Goal: Task Accomplishment & Management: Manage account settings

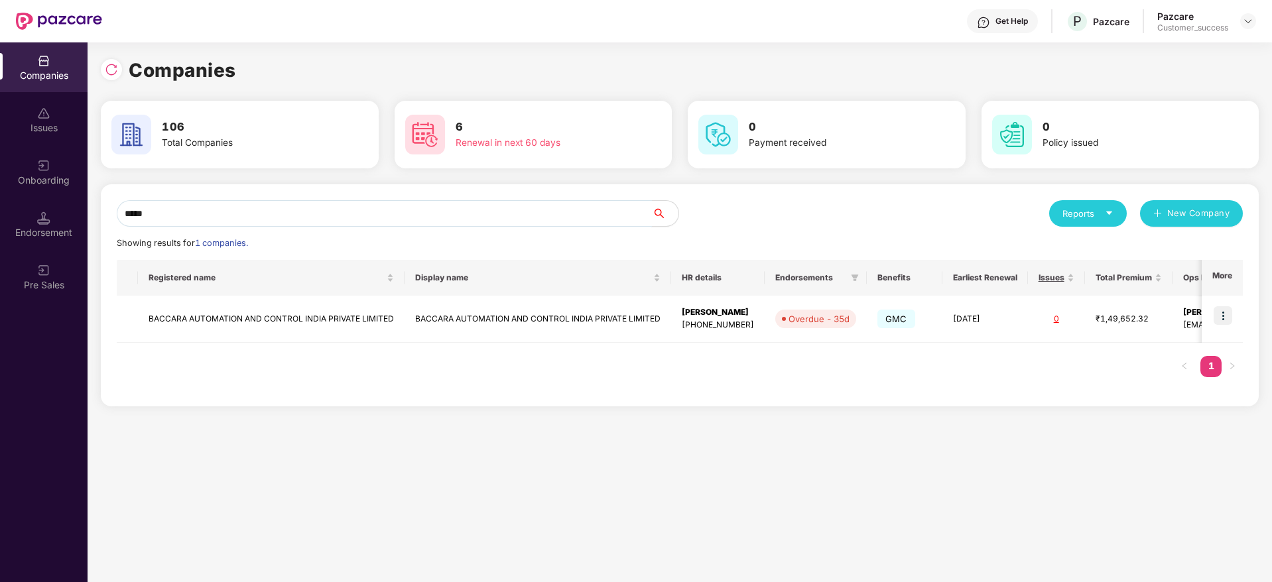
click at [292, 209] on input "*****" at bounding box center [384, 213] width 535 height 27
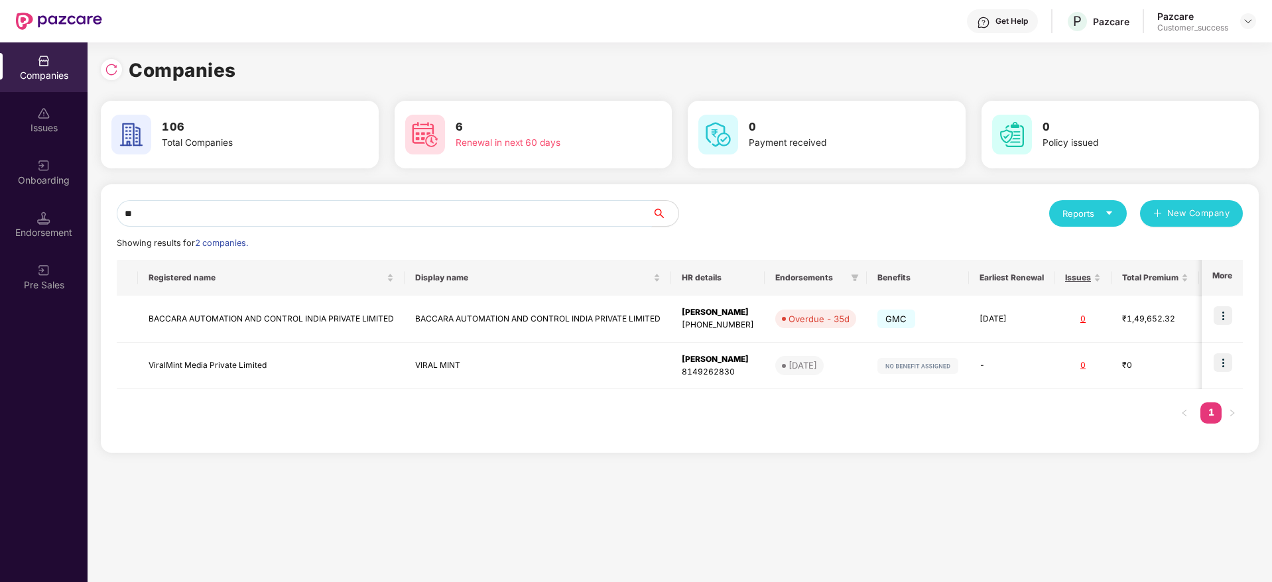
type input "*"
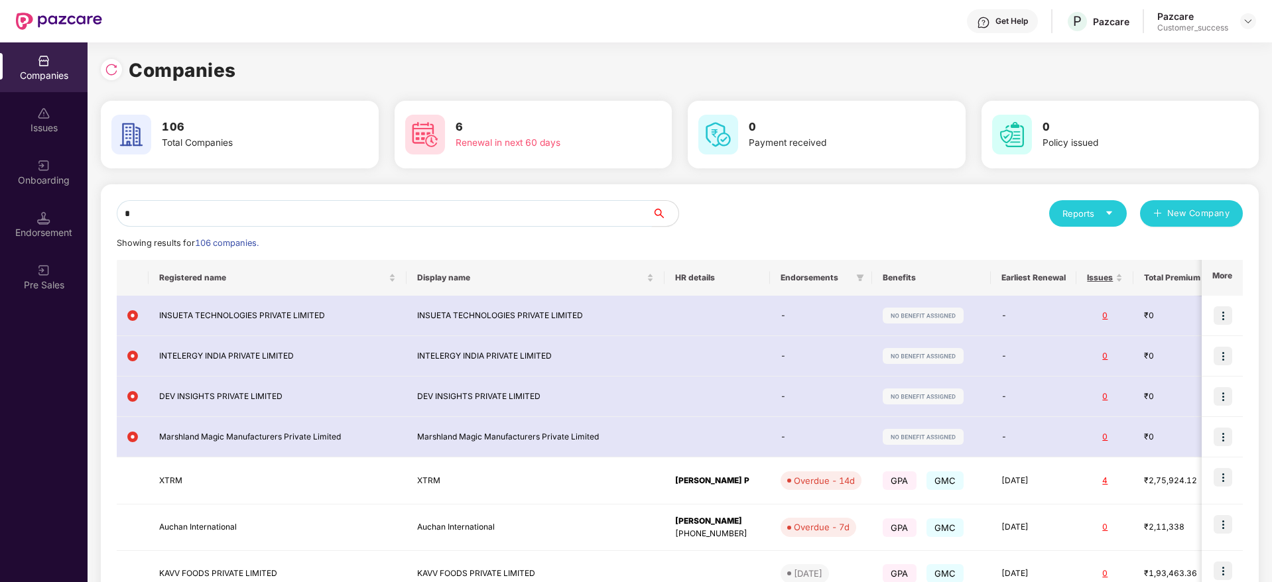
type input "**"
click at [526, 218] on input "text" at bounding box center [384, 213] width 535 height 27
type input "*"
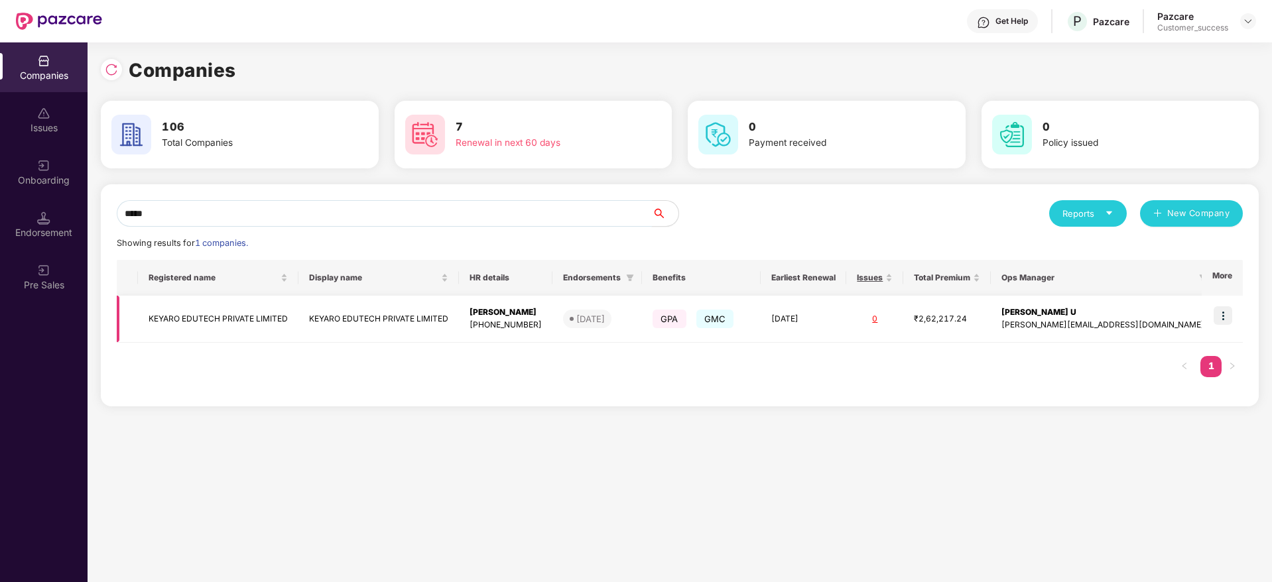
type input "*****"
click at [1224, 318] on img at bounding box center [1222, 315] width 19 height 19
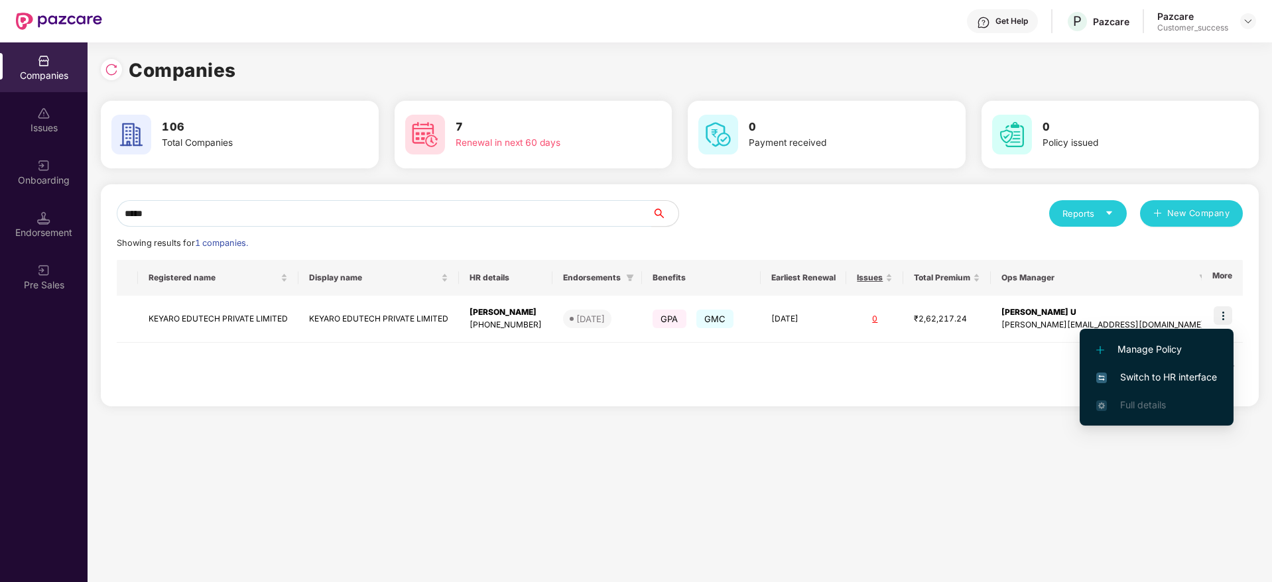
click at [1144, 370] on span "Switch to HR interface" at bounding box center [1156, 377] width 121 height 15
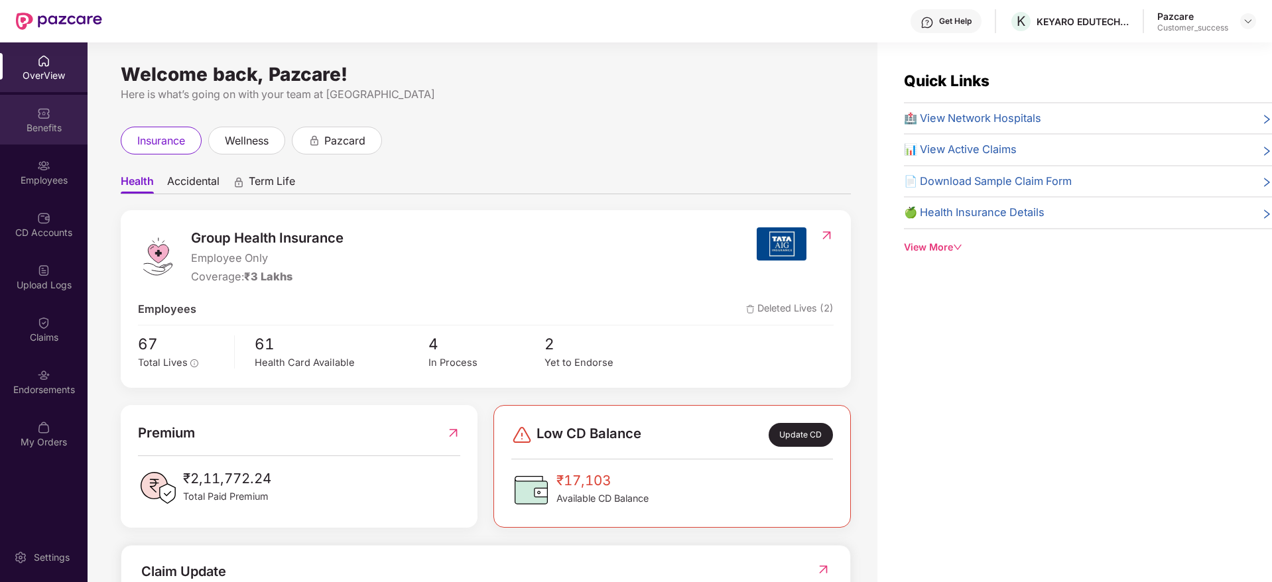
click at [57, 131] on div "Benefits" at bounding box center [44, 127] width 88 height 13
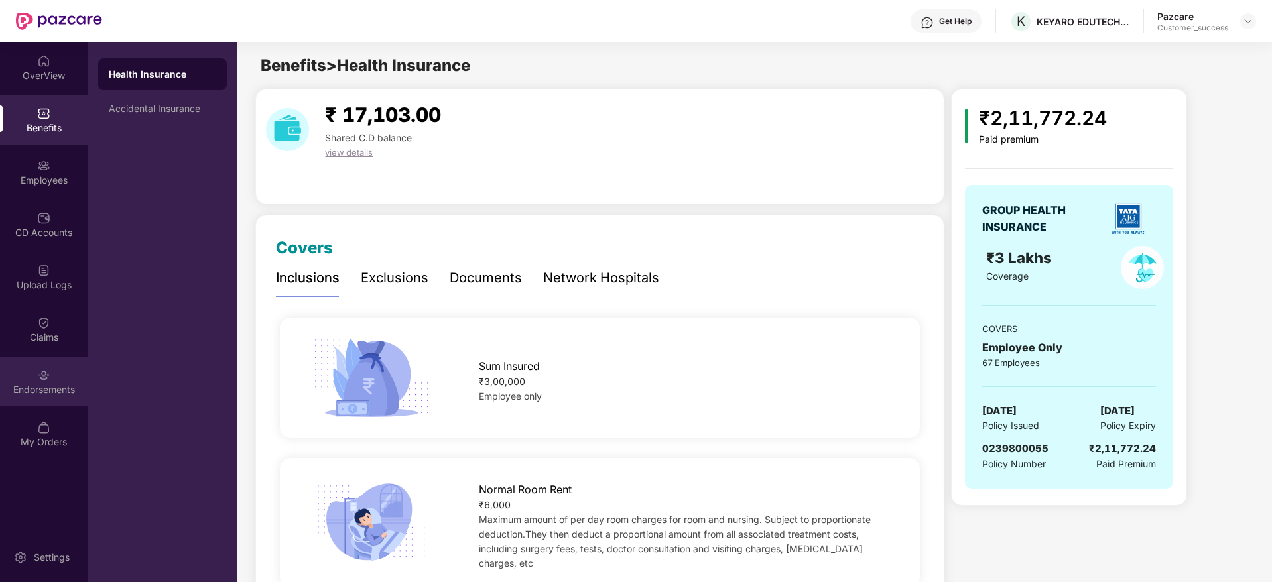
click at [34, 383] on div "Endorsements" at bounding box center [44, 389] width 88 height 13
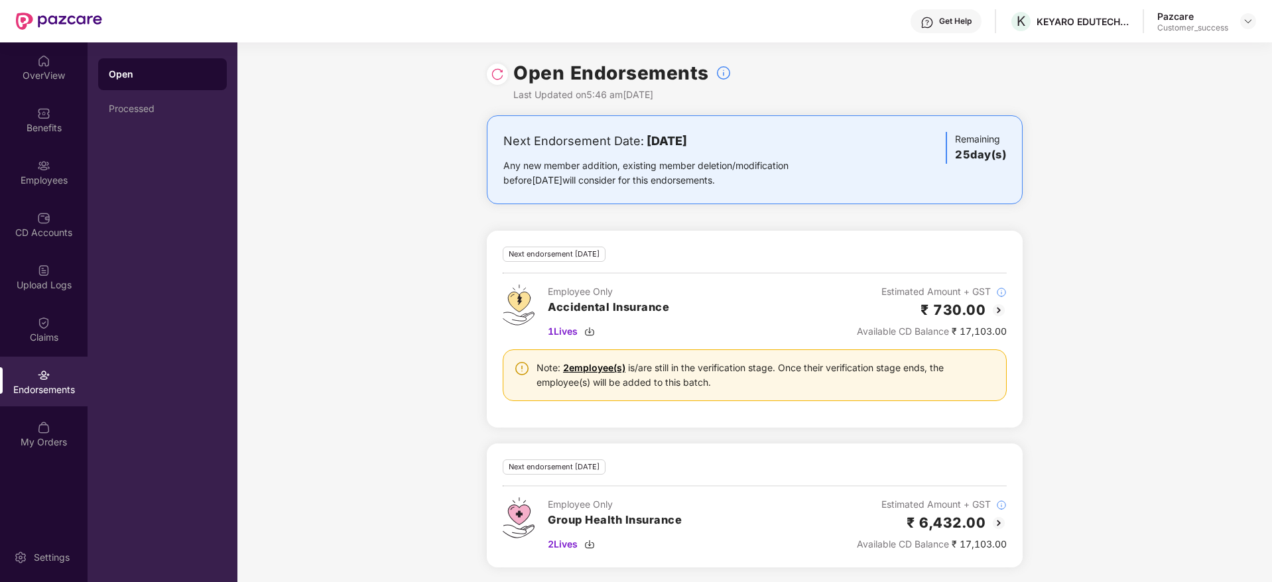
scroll to position [1, 0]
click at [44, 164] on img at bounding box center [43, 165] width 13 height 13
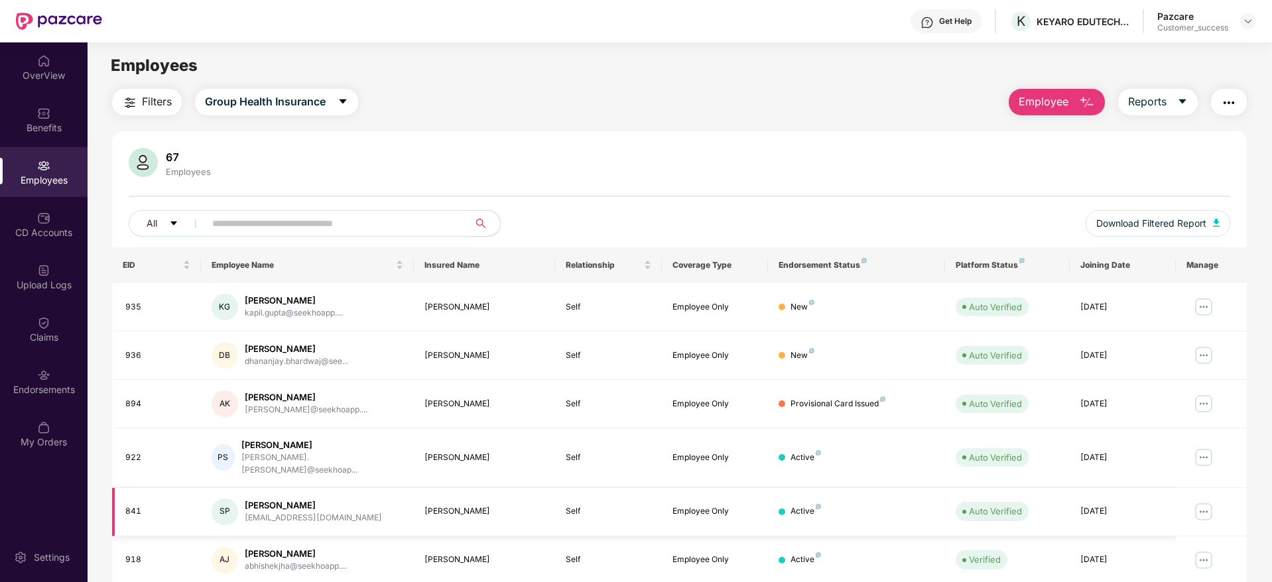
scroll to position [88, 0]
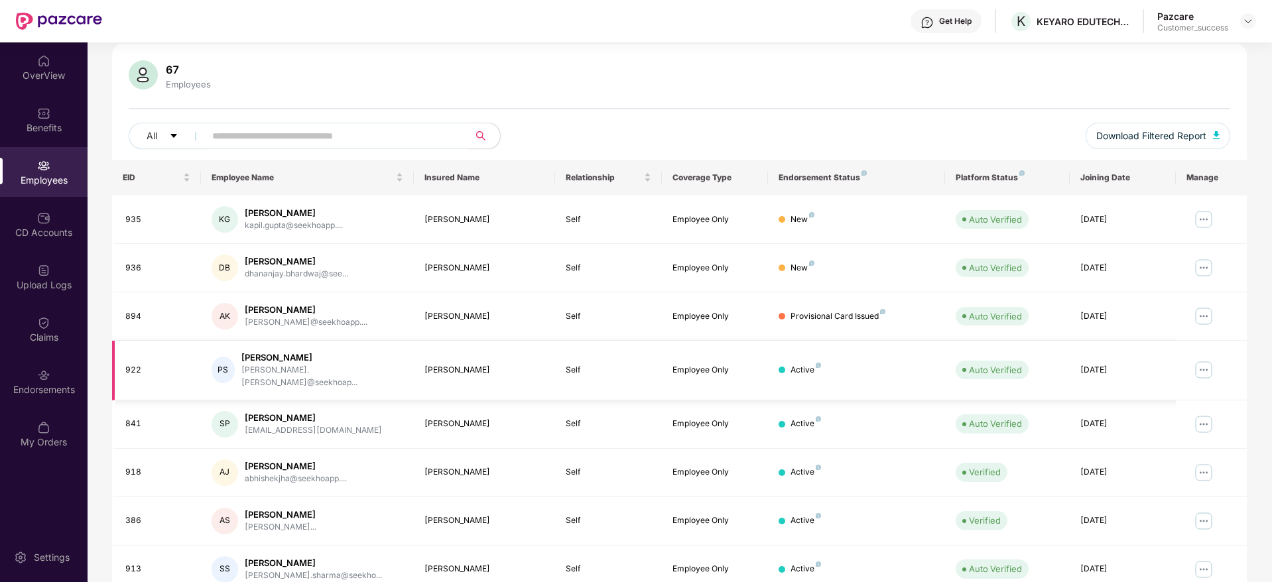
click at [1209, 368] on img at bounding box center [1203, 369] width 21 height 21
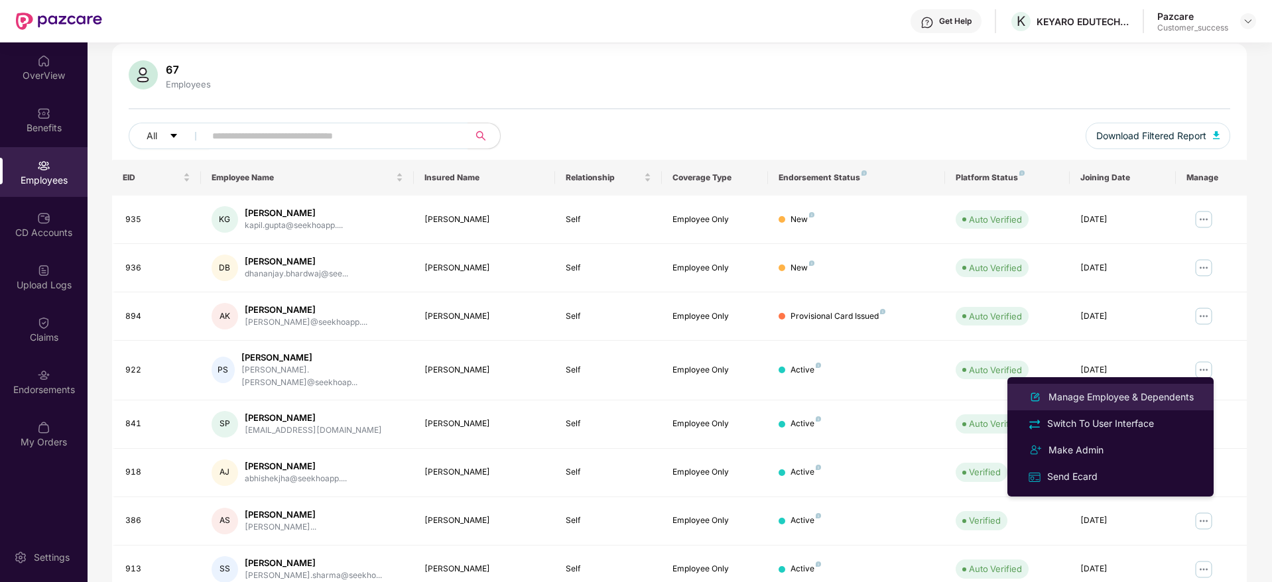
click at [1124, 404] on div "Manage Employee & Dependents" at bounding box center [1110, 397] width 172 height 16
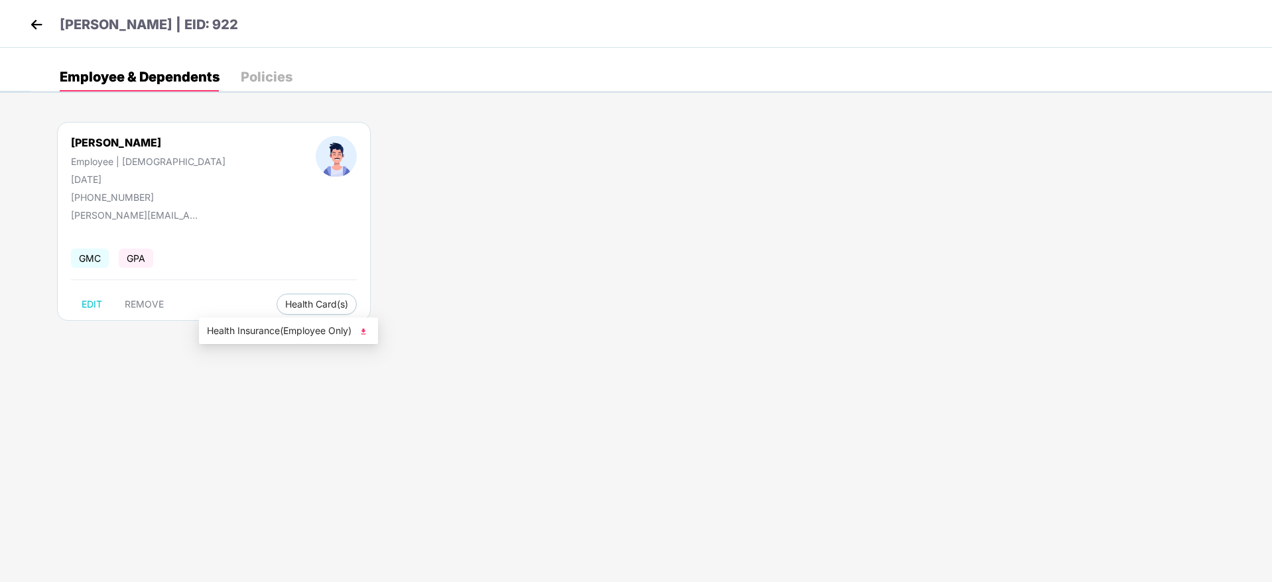
click at [360, 337] on img at bounding box center [363, 331] width 13 height 13
click at [36, 37] on header "Priyank Singh | EID: 922" at bounding box center [132, 27] width 211 height 24
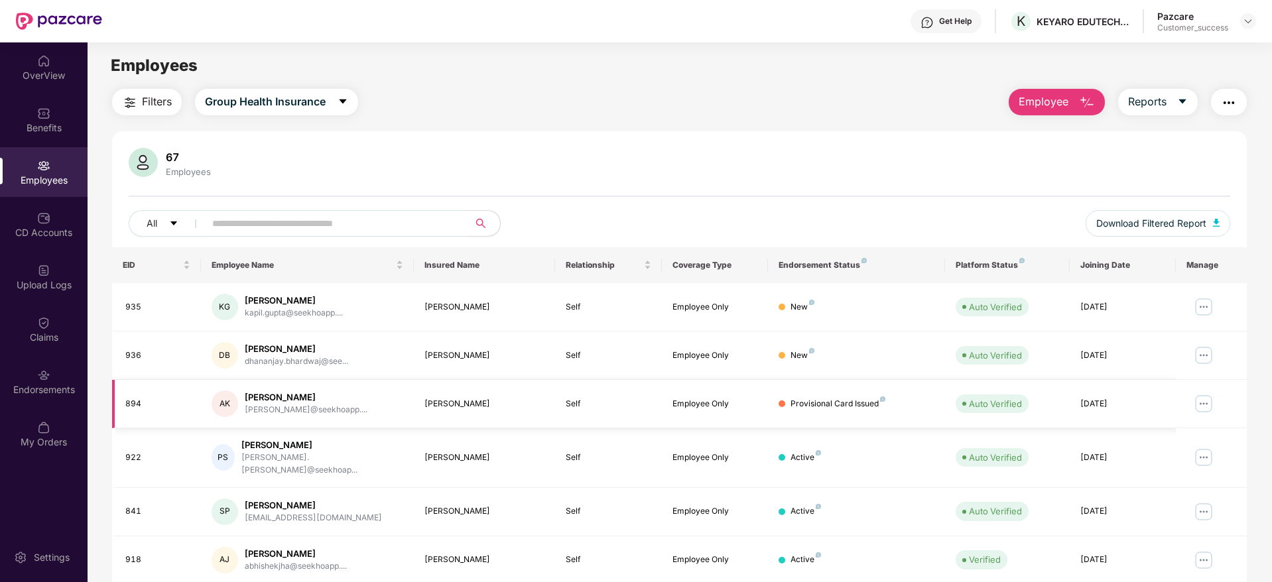
click at [1208, 396] on img at bounding box center [1203, 403] width 21 height 21
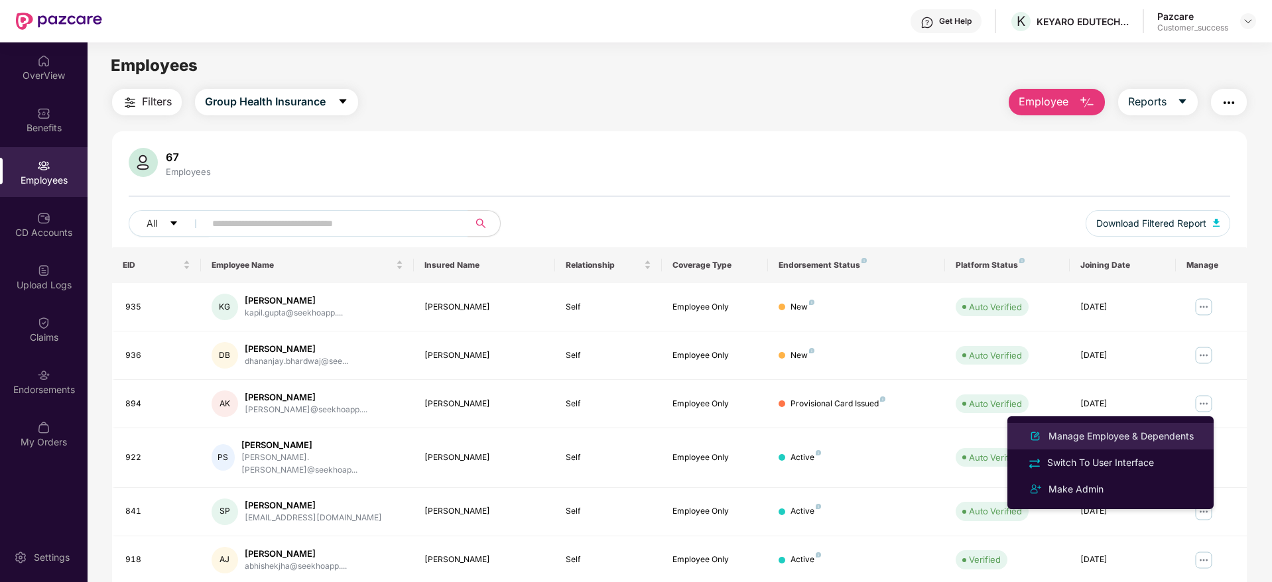
click at [1108, 438] on div "Manage Employee & Dependents" at bounding box center [1121, 436] width 150 height 15
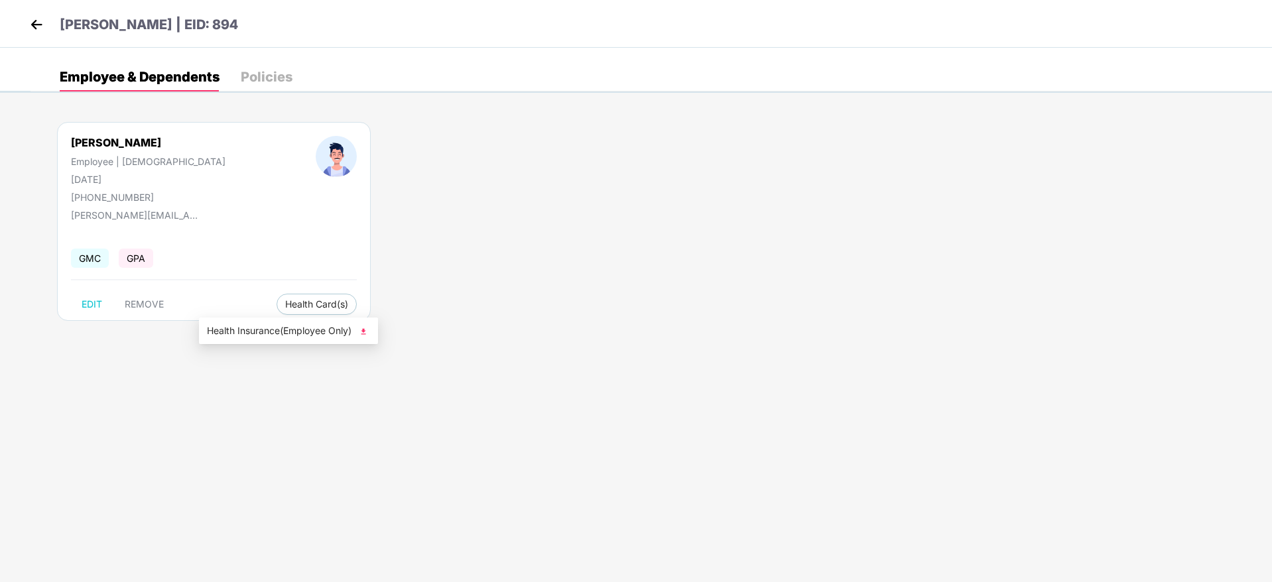
click at [362, 329] on img at bounding box center [363, 331] width 13 height 13
click at [25, 30] on div "Ashish Kumar | EID: 894" at bounding box center [636, 24] width 1272 height 48
click at [137, 304] on span "REMOVE" at bounding box center [144, 304] width 39 height 11
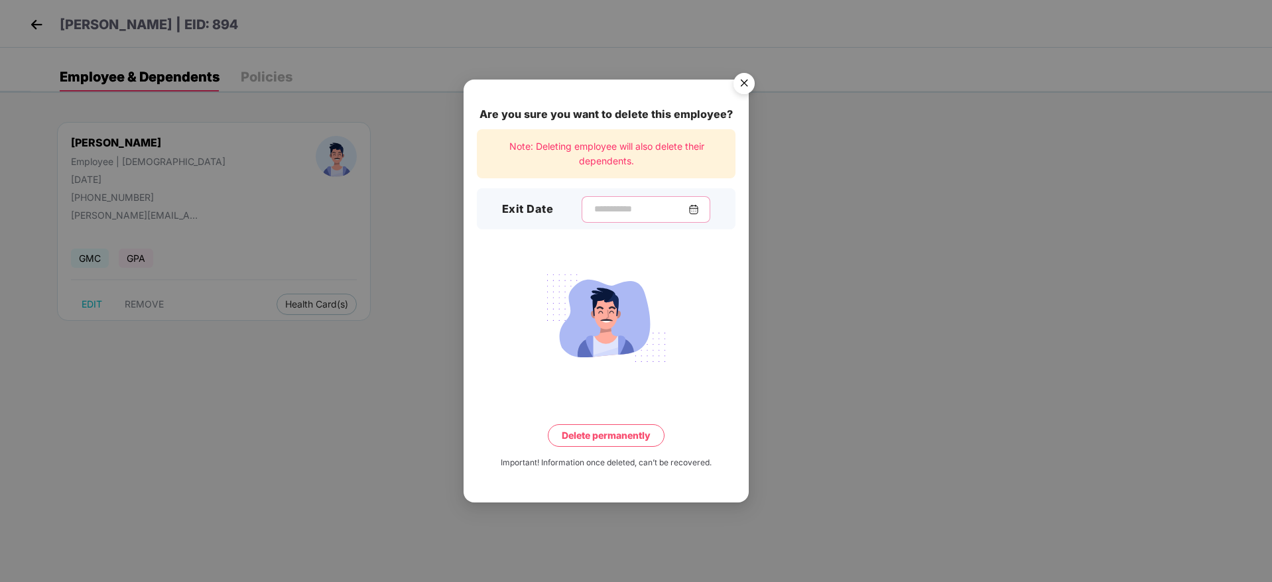
click at [593, 208] on input at bounding box center [640, 209] width 95 height 14
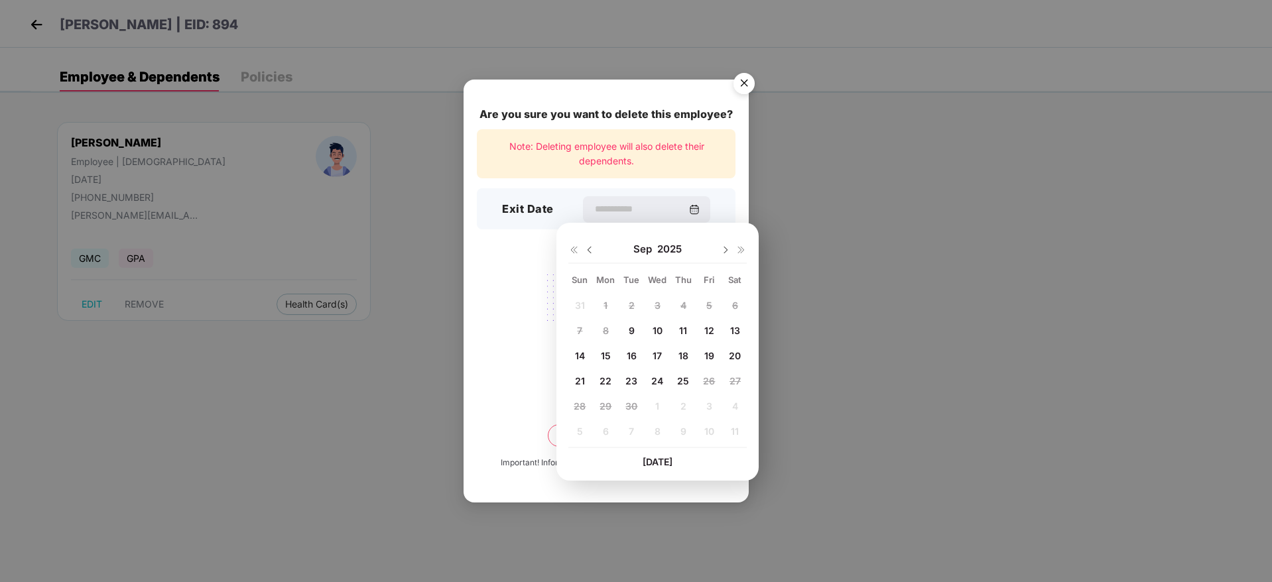
click at [740, 82] on img "Close" at bounding box center [743, 85] width 37 height 37
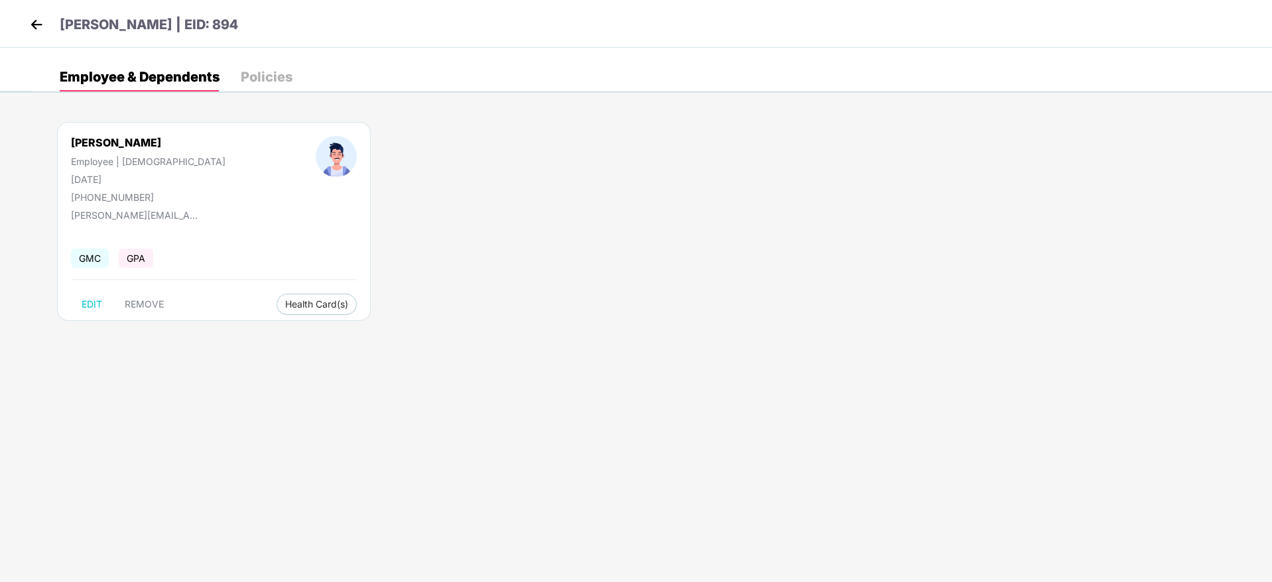
click at [41, 31] on img at bounding box center [37, 25] width 20 height 20
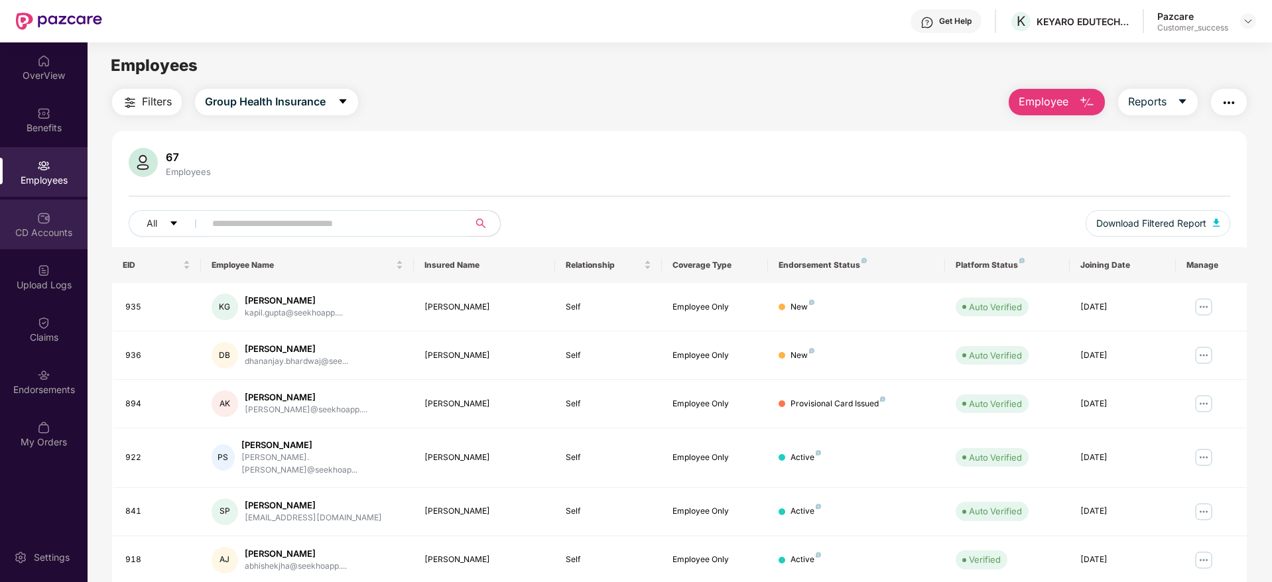
click at [68, 230] on div "CD Accounts" at bounding box center [44, 232] width 88 height 13
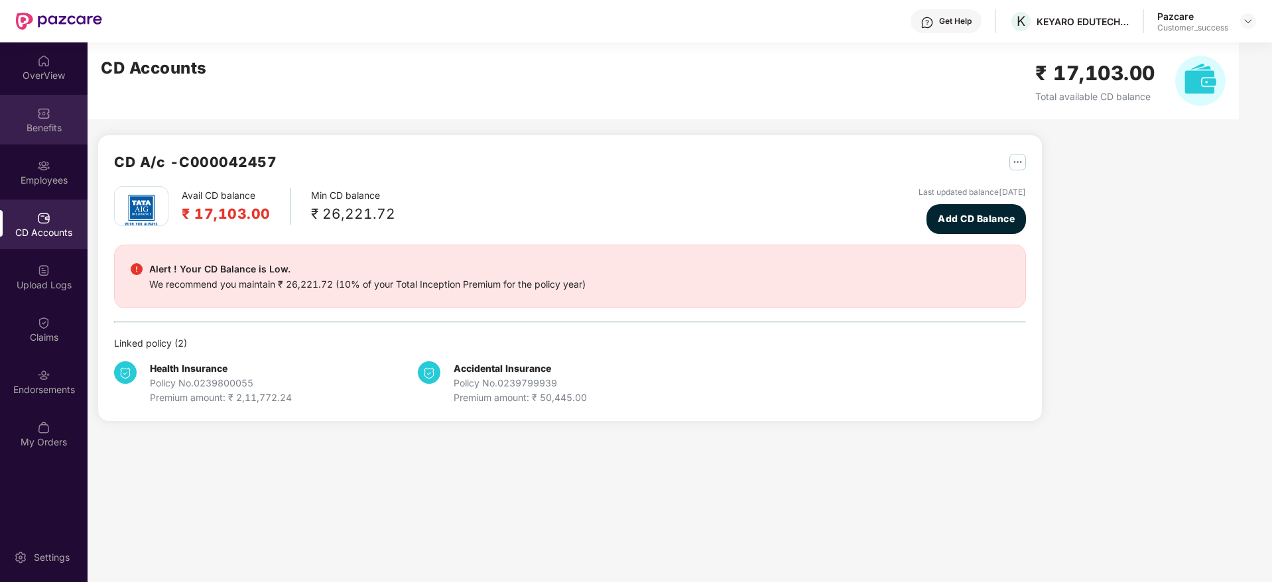
click at [82, 133] on div "Benefits" at bounding box center [44, 127] width 88 height 13
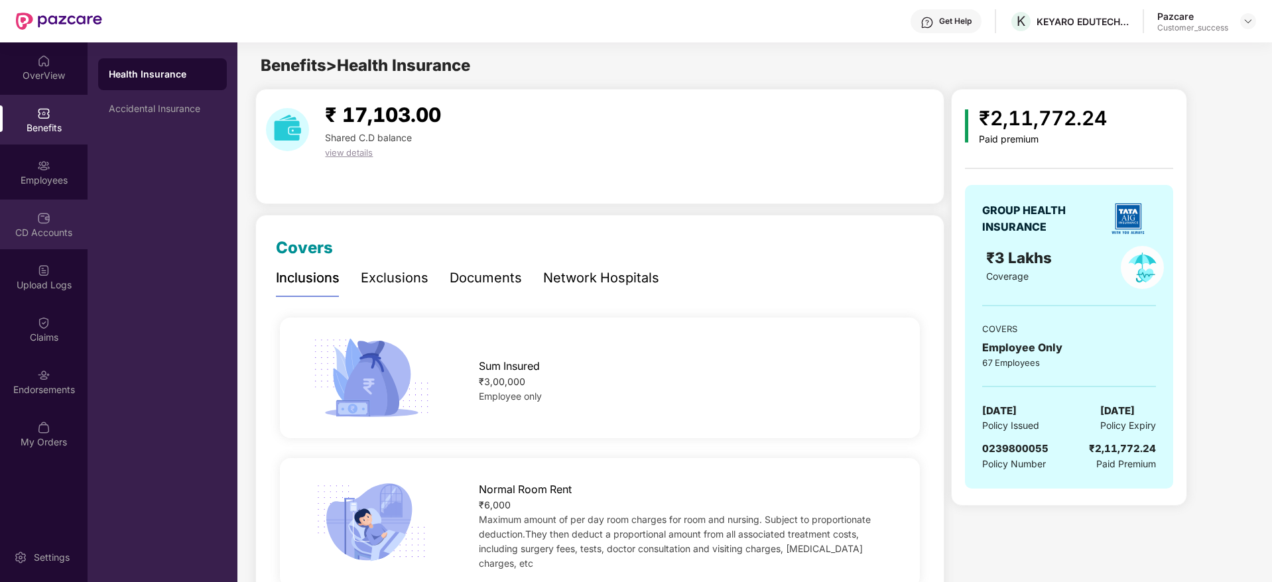
click at [25, 236] on div "CD Accounts" at bounding box center [44, 232] width 88 height 13
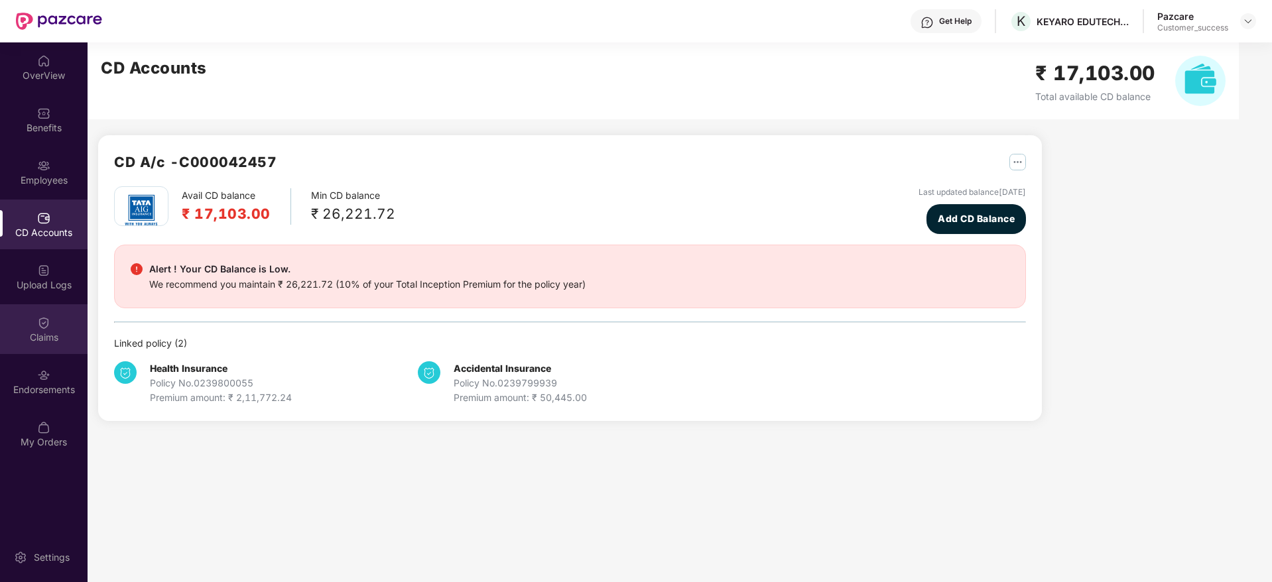
click at [44, 329] on img at bounding box center [43, 322] width 13 height 13
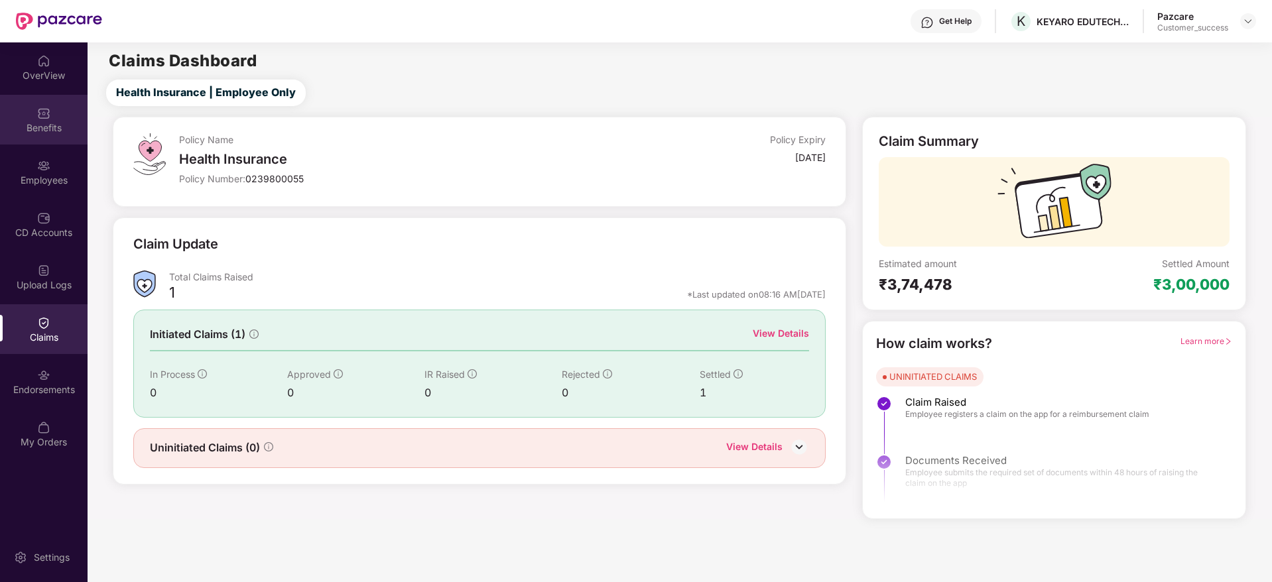
click at [44, 136] on div "Benefits" at bounding box center [44, 120] width 88 height 50
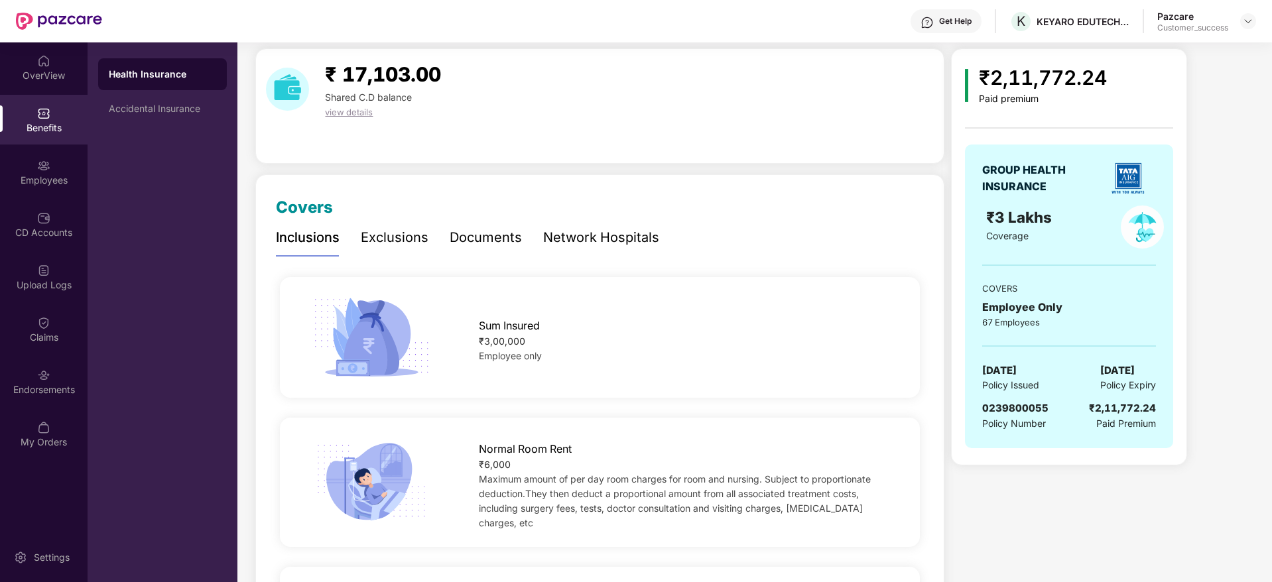
scroll to position [0, 0]
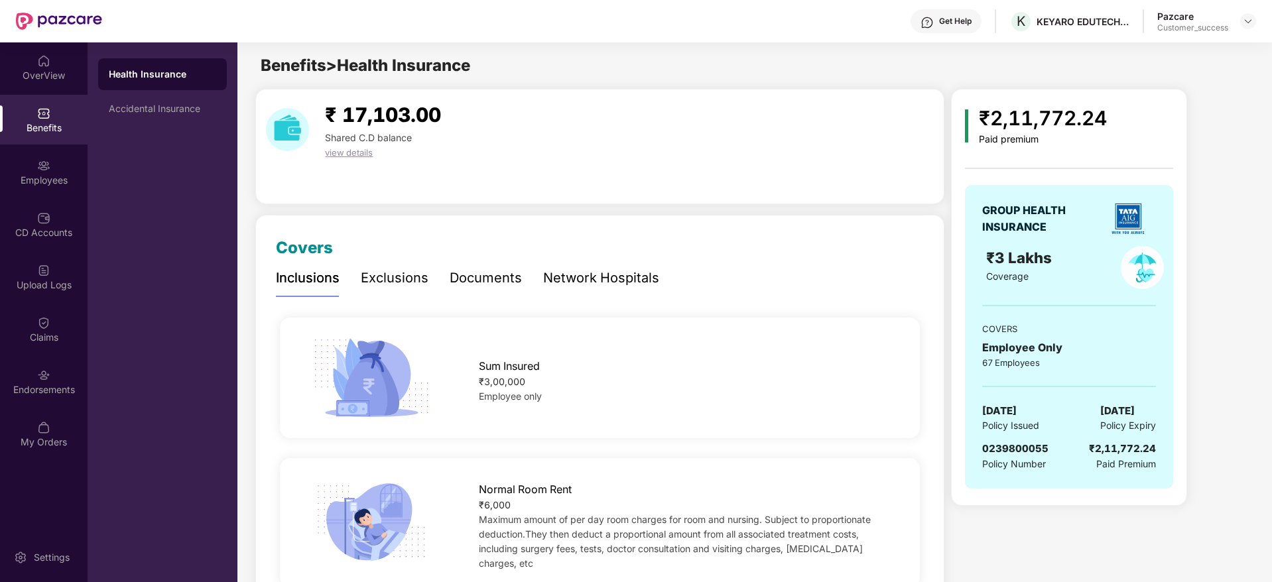
click at [394, 280] on div "Exclusions" at bounding box center [395, 278] width 68 height 21
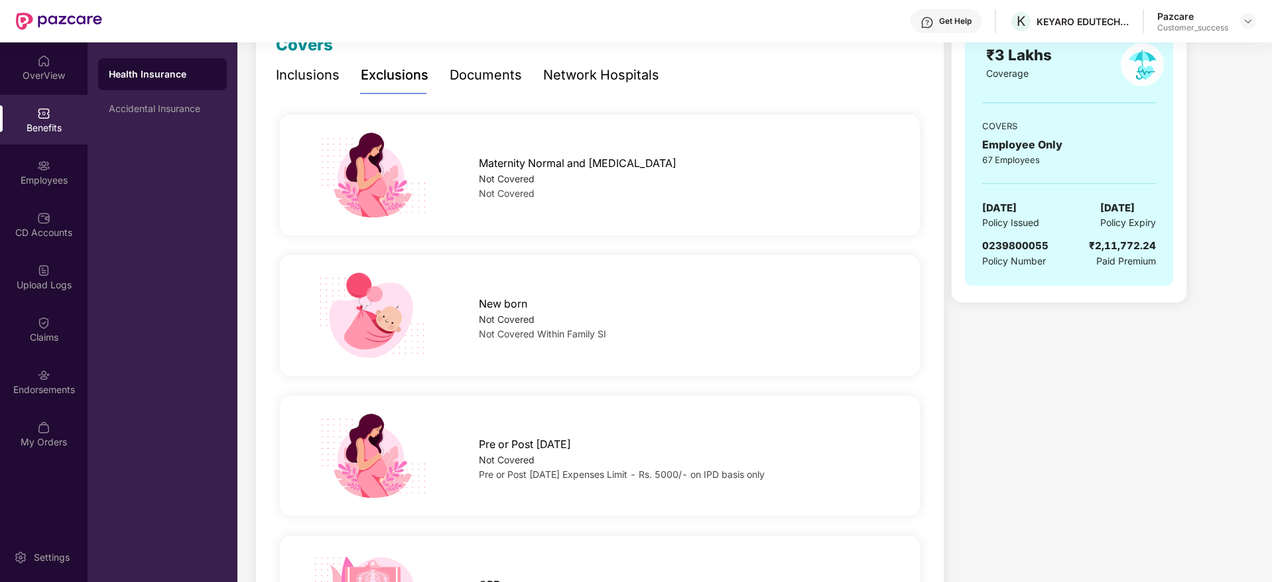
scroll to position [201, 0]
click at [489, 85] on div "Documents" at bounding box center [485, 77] width 72 height 21
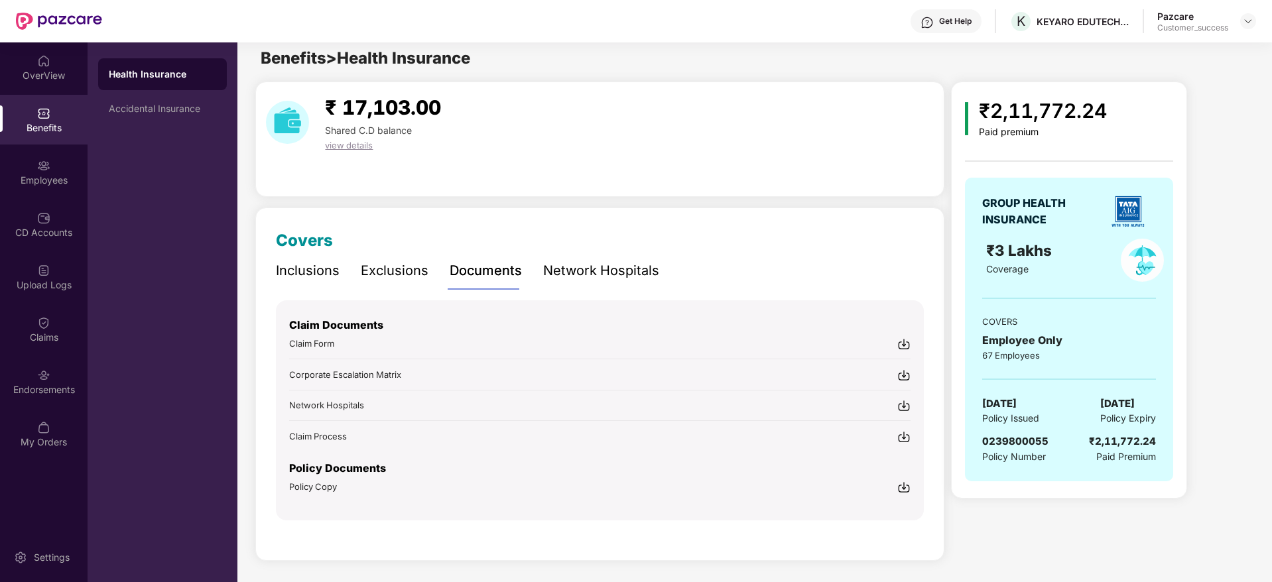
scroll to position [7, 0]
click at [38, 182] on div "Employees" at bounding box center [44, 180] width 88 height 13
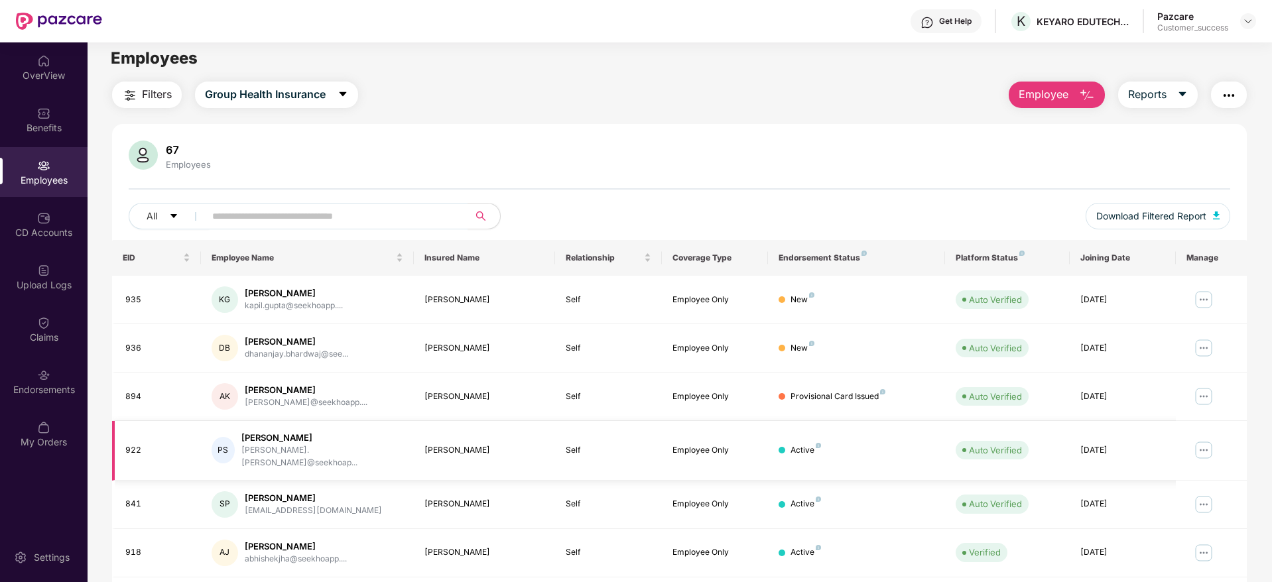
click at [1190, 448] on td at bounding box center [1210, 451] width 71 height 60
click at [1209, 449] on img at bounding box center [1203, 450] width 21 height 21
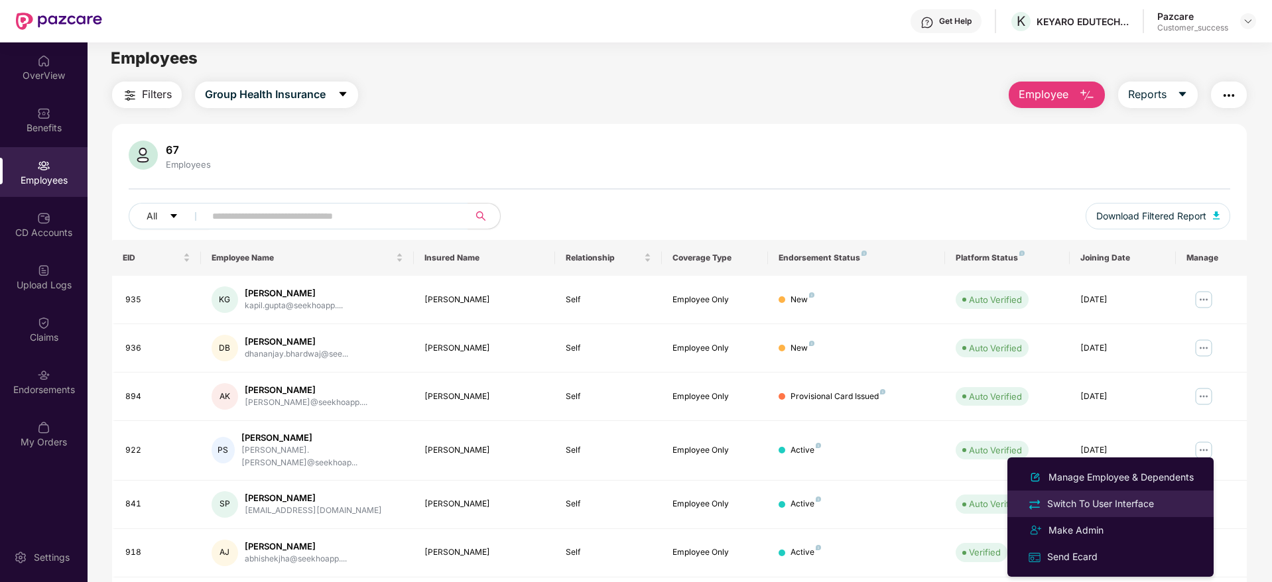
click at [1103, 498] on div "Switch To User Interface" at bounding box center [1100, 504] width 112 height 15
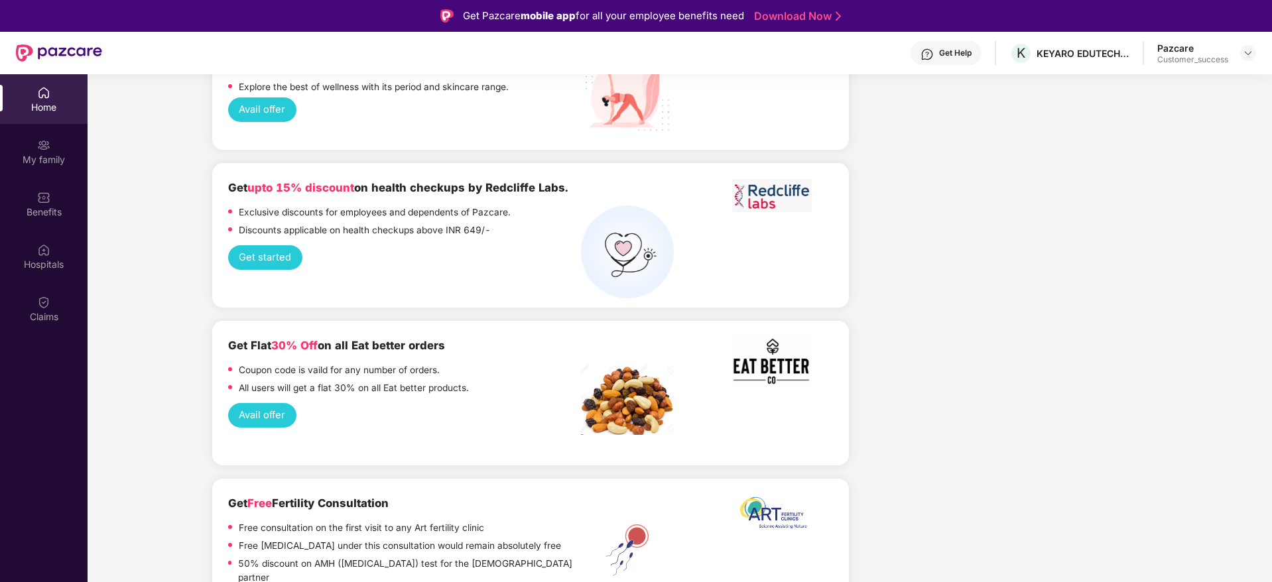
scroll to position [1461, 0]
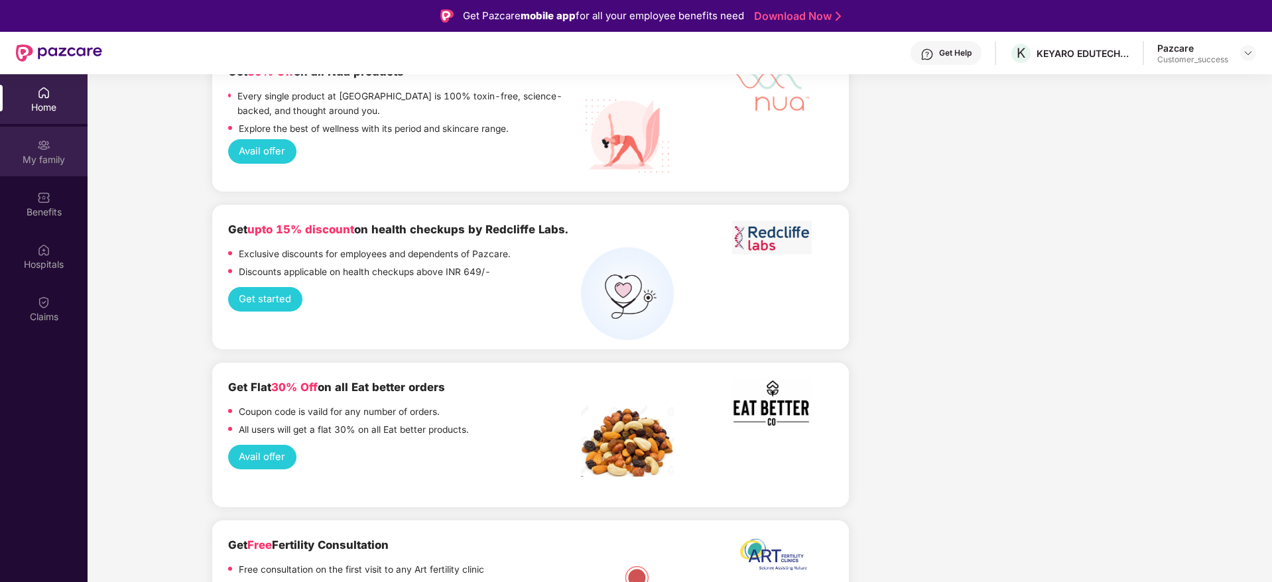
click at [50, 164] on div "My family" at bounding box center [44, 159] width 88 height 13
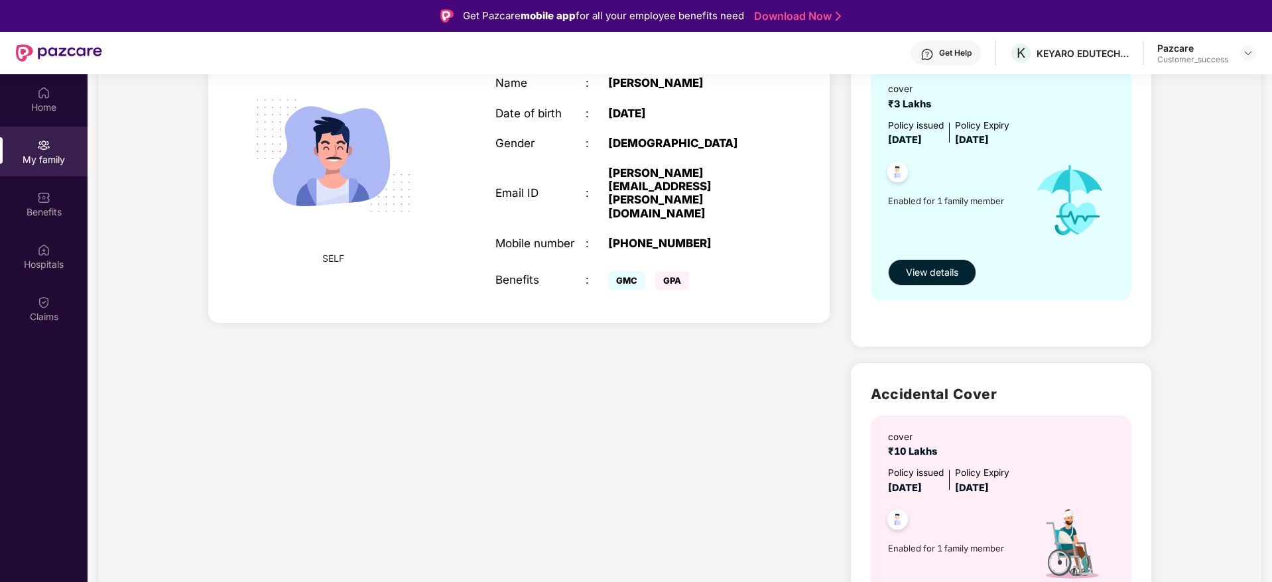
scroll to position [157, 0]
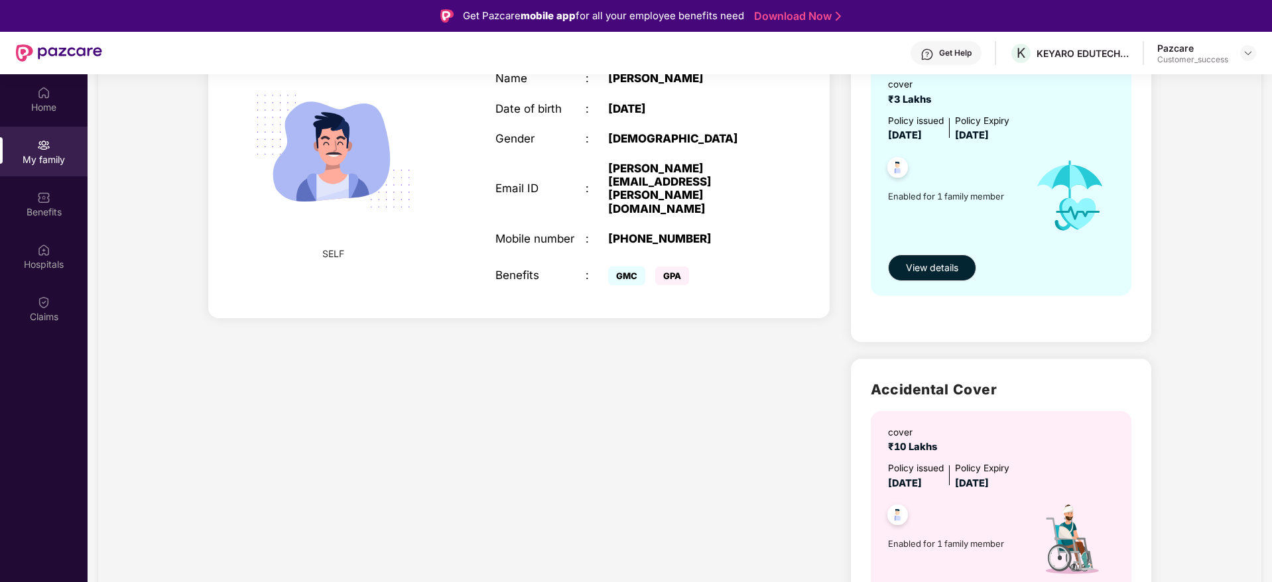
click at [1003, 389] on h2 "Accidental Cover" at bounding box center [1000, 390] width 261 height 22
click at [39, 220] on div "Benefits" at bounding box center [44, 204] width 88 height 50
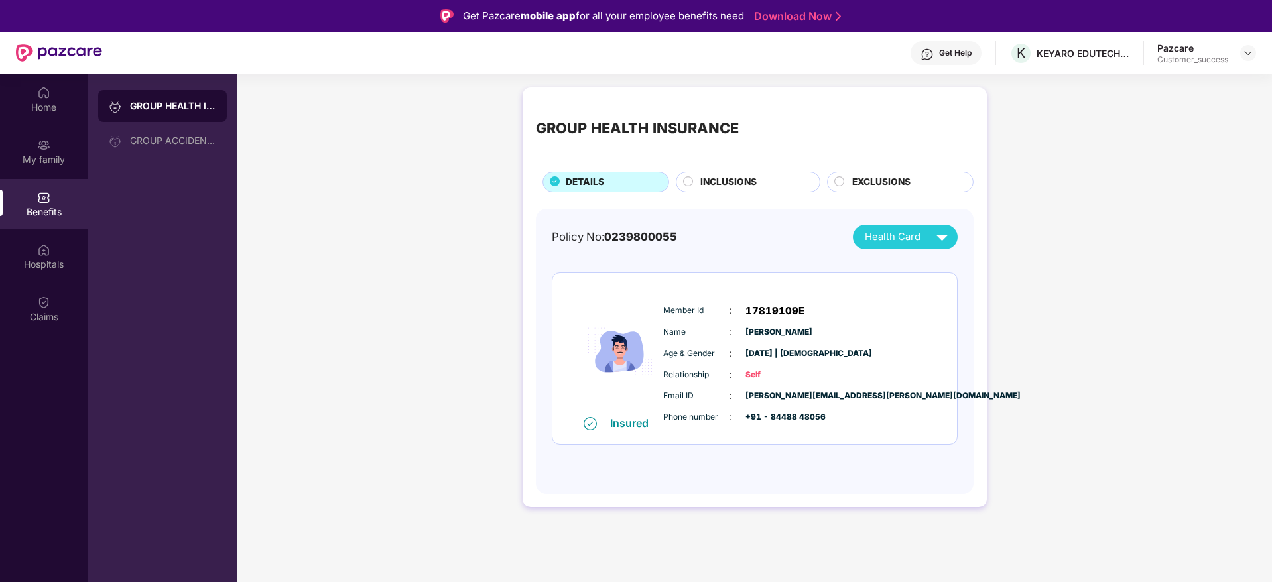
click at [751, 170] on div "GROUP HEALTH INSURANCE DETAILS INCLUSIONS EXCLUSIONS" at bounding box center [755, 146] width 438 height 91
click at [744, 176] on span "INCLUSIONS" at bounding box center [728, 182] width 56 height 15
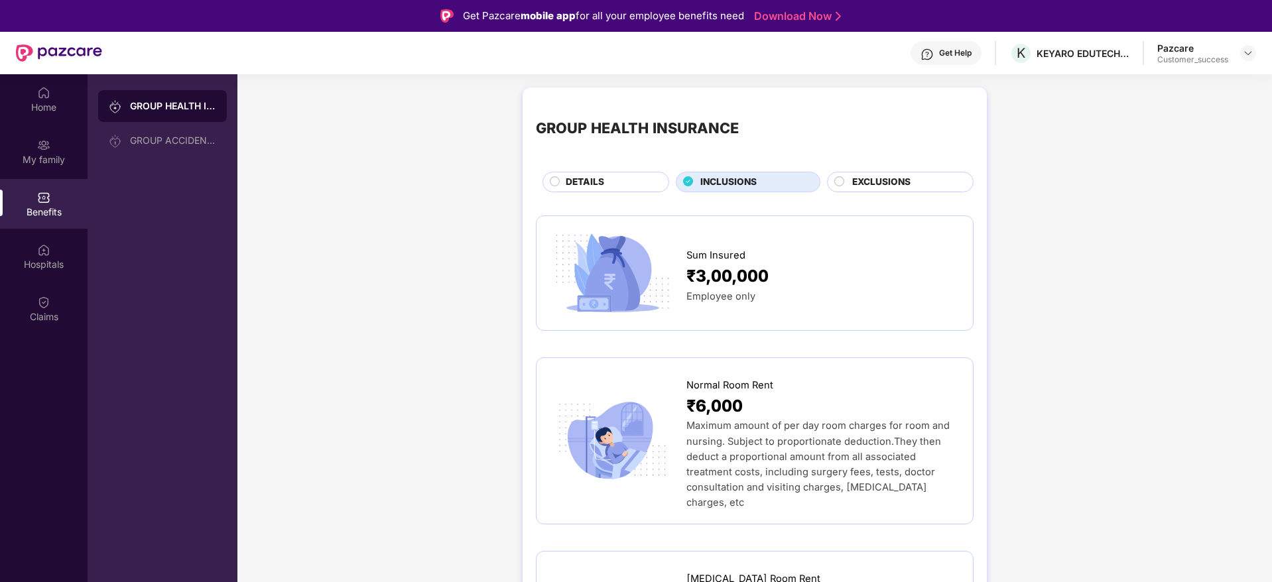
click at [865, 180] on span "EXCLUSIONS" at bounding box center [881, 182] width 58 height 15
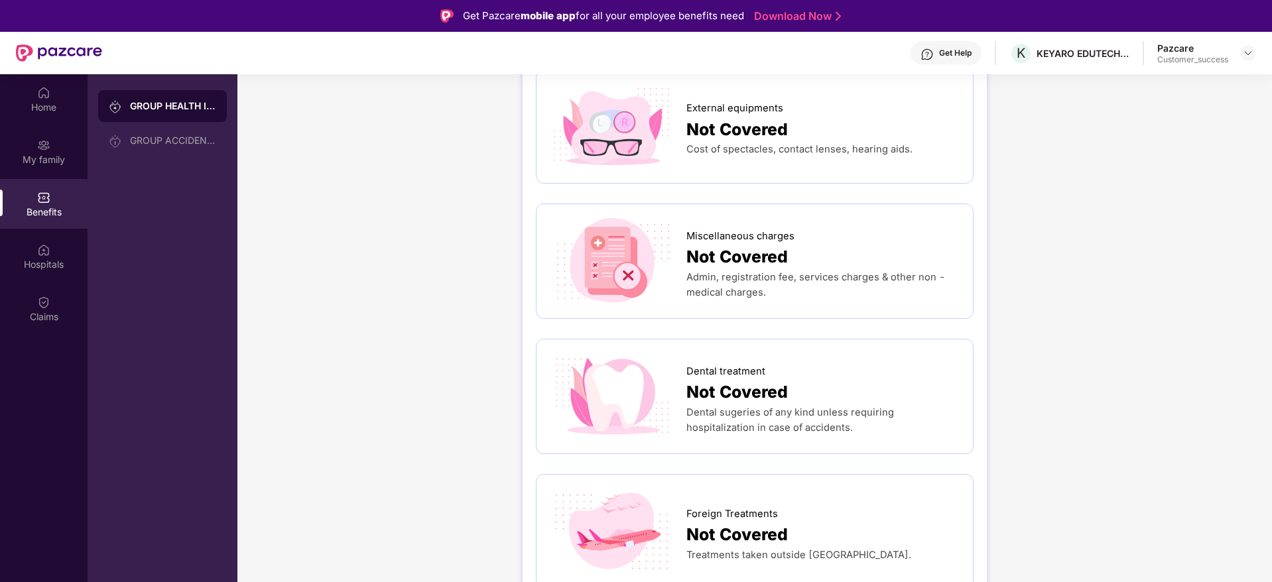
scroll to position [681, 0]
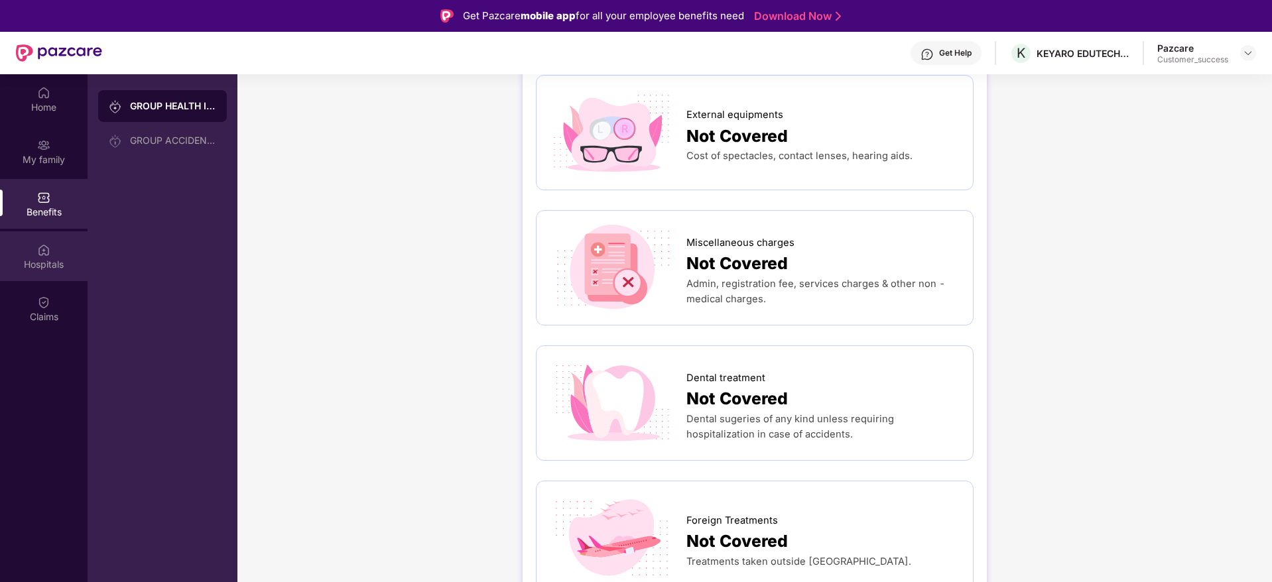
click at [58, 247] on div "Hospitals" at bounding box center [44, 256] width 88 height 50
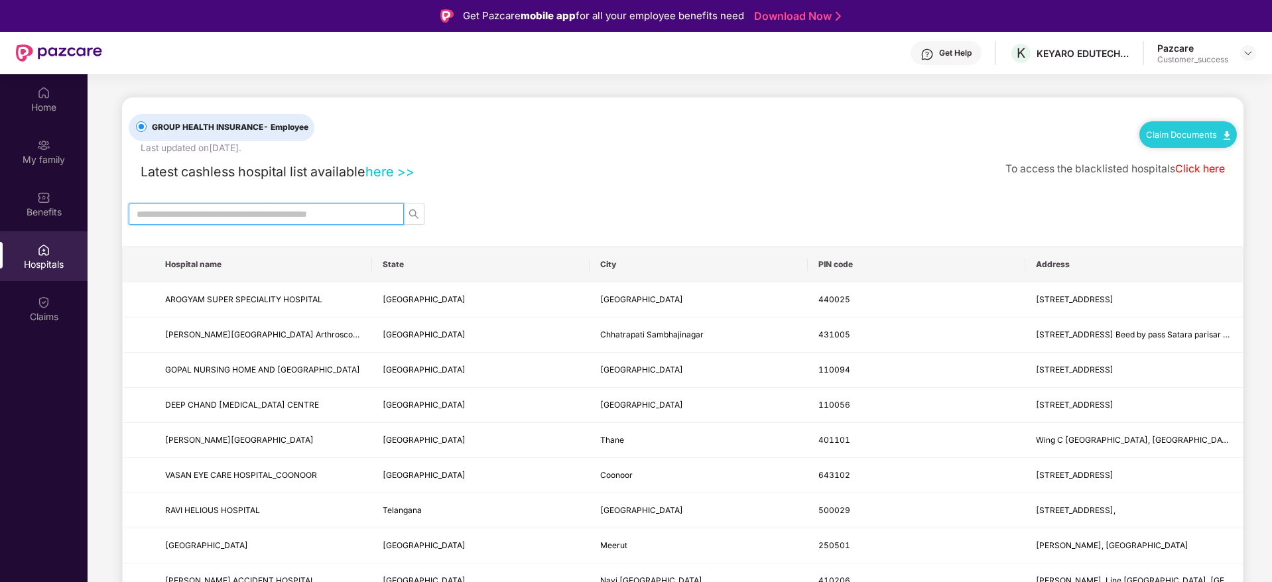
click at [206, 219] on input "text" at bounding box center [261, 214] width 249 height 15
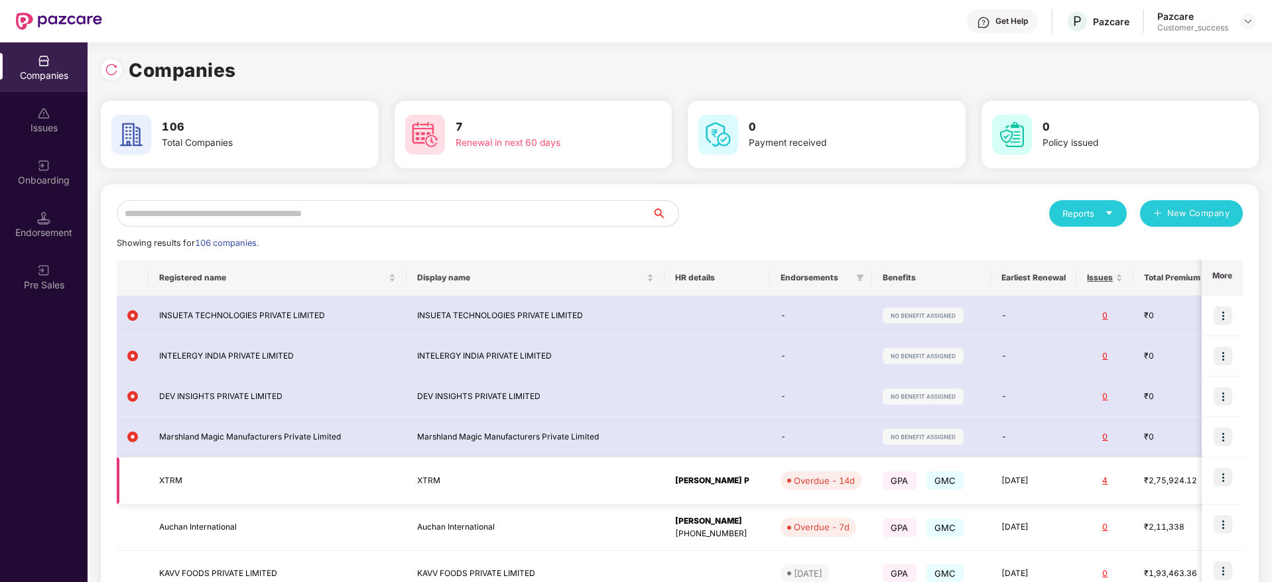
click at [1224, 473] on img at bounding box center [1222, 477] width 19 height 19
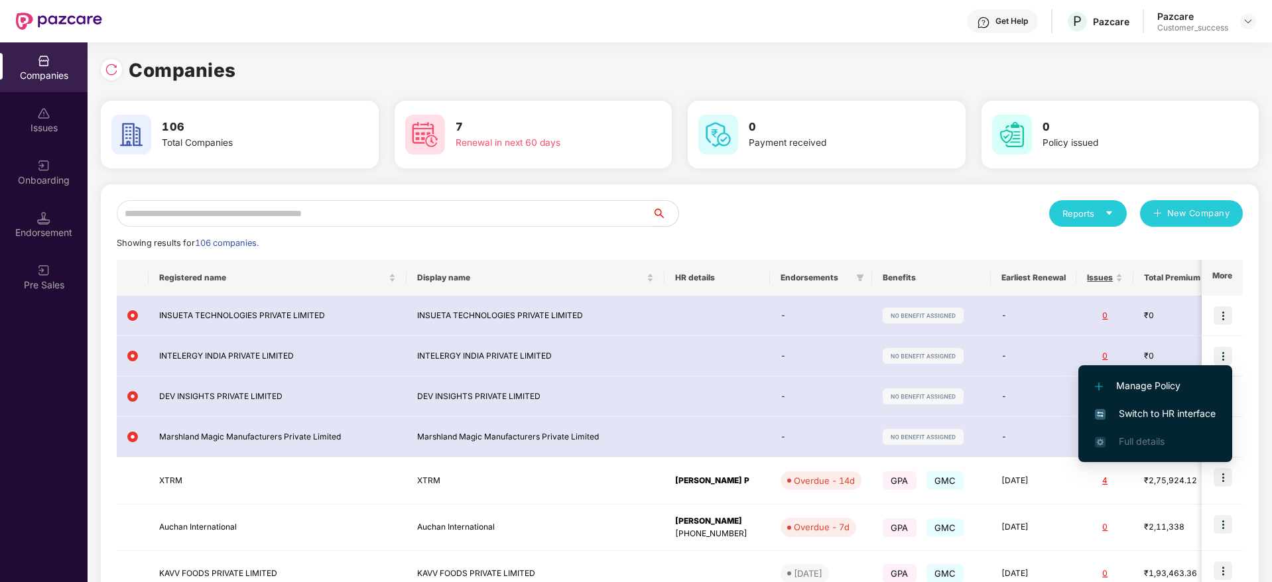
click at [1176, 413] on span "Switch to HR interface" at bounding box center [1155, 413] width 121 height 15
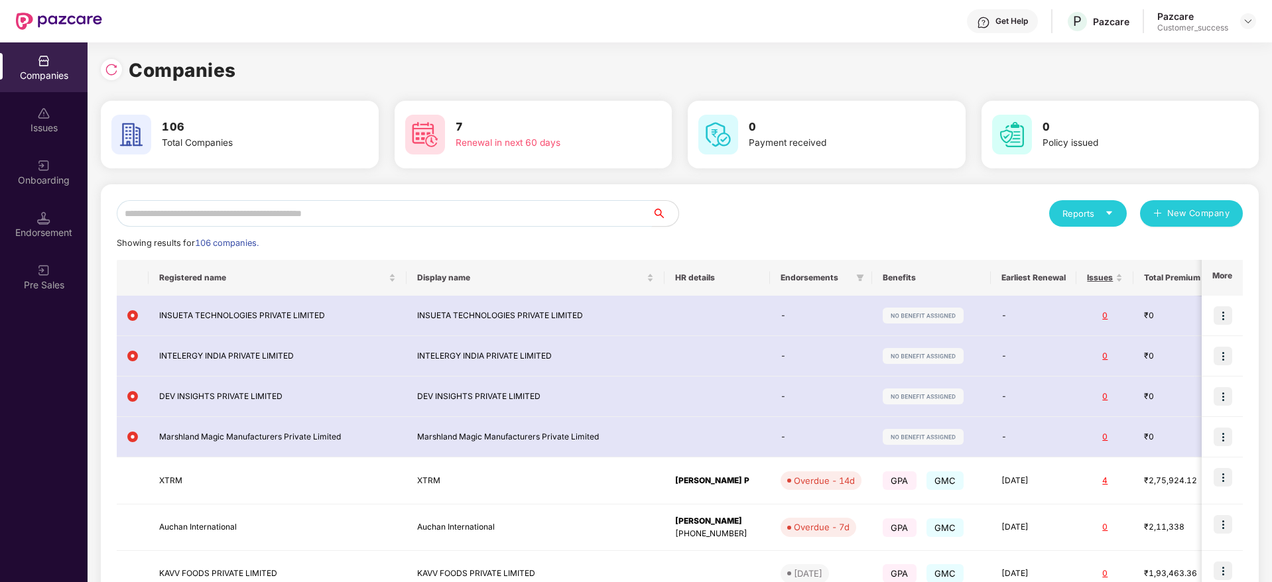
click at [253, 219] on input "text" at bounding box center [384, 213] width 535 height 27
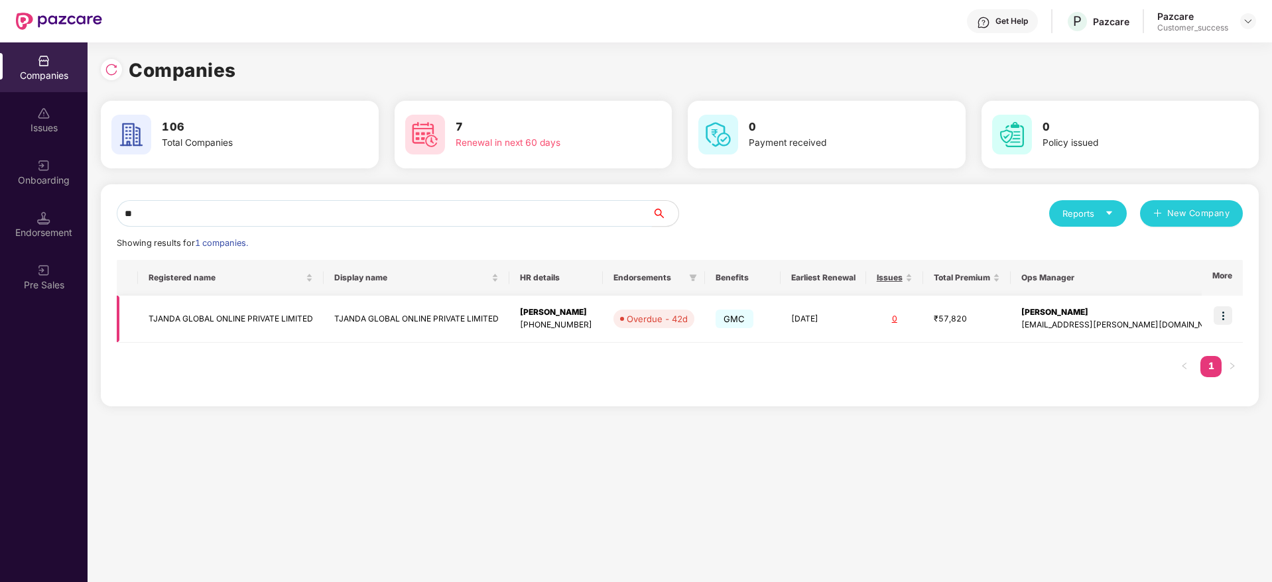
type input "**"
click at [1217, 314] on img at bounding box center [1222, 315] width 19 height 19
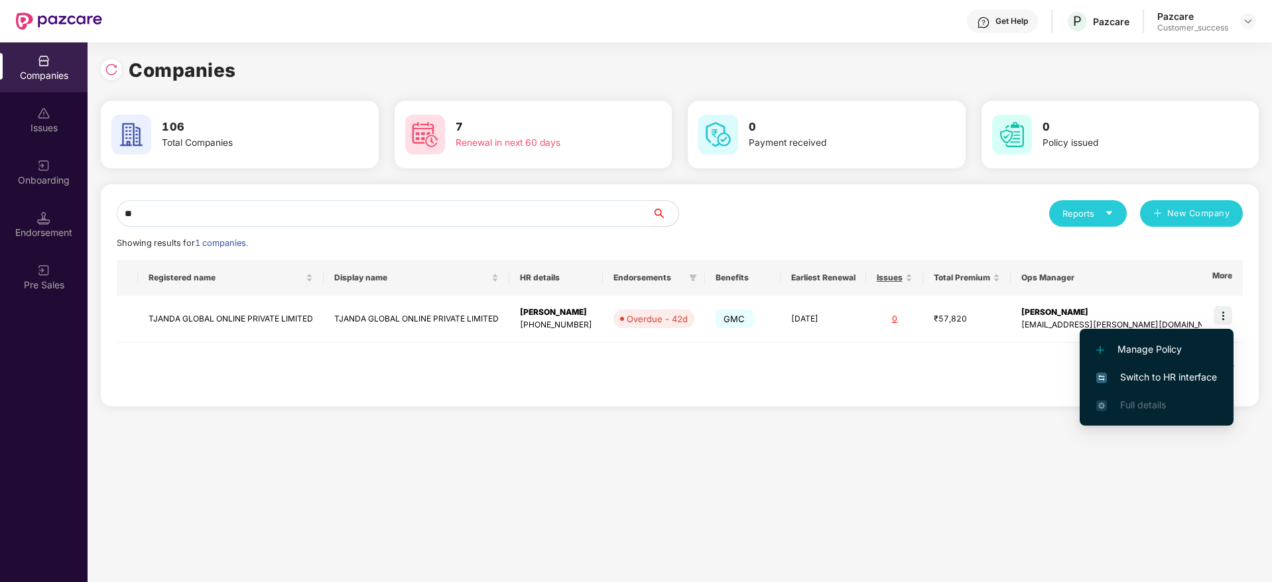
click at [1144, 377] on span "Switch to HR interface" at bounding box center [1156, 377] width 121 height 15
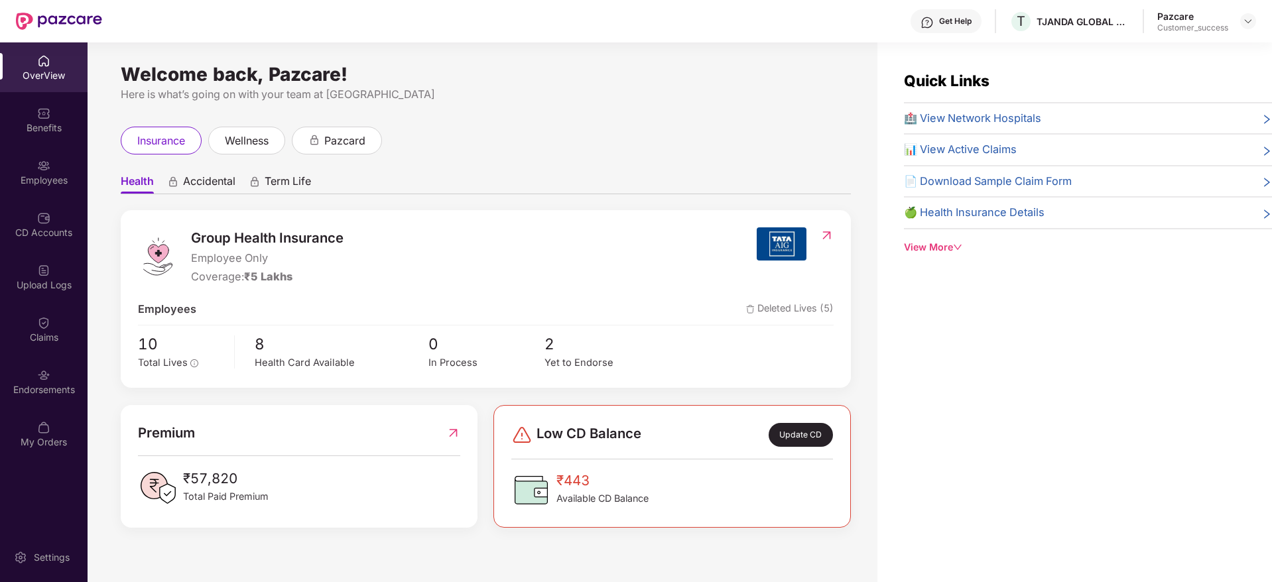
click at [32, 122] on div "Benefits" at bounding box center [44, 127] width 88 height 13
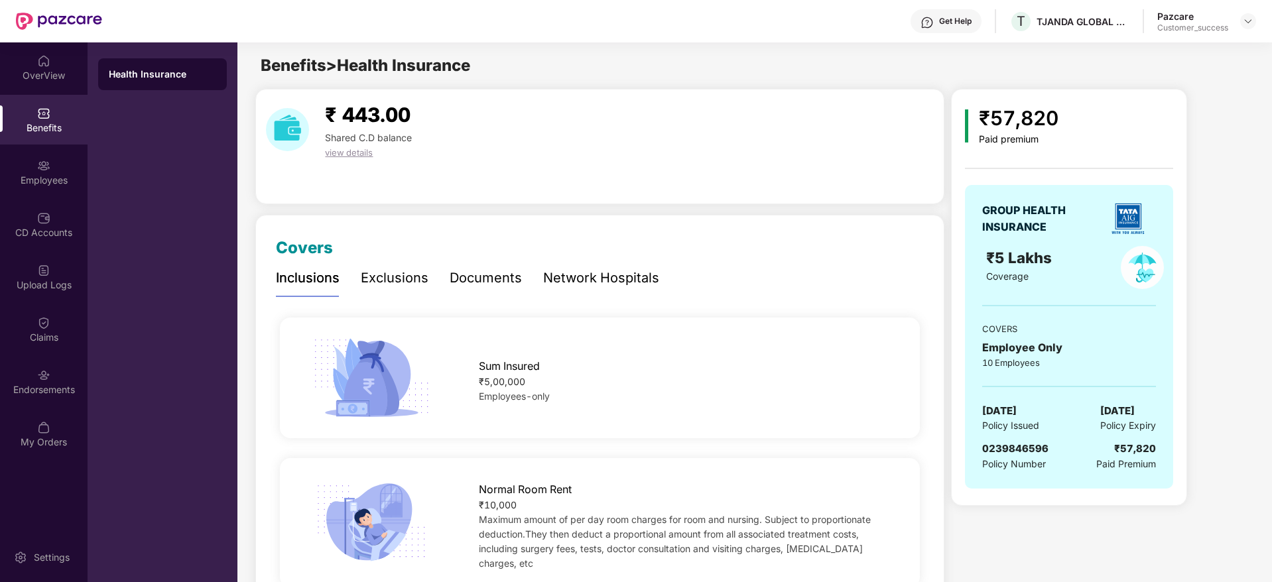
click at [1018, 348] on div "Employee Only" at bounding box center [1069, 347] width 174 height 17
click at [1009, 116] on div "₹57,820" at bounding box center [1019, 118] width 80 height 31
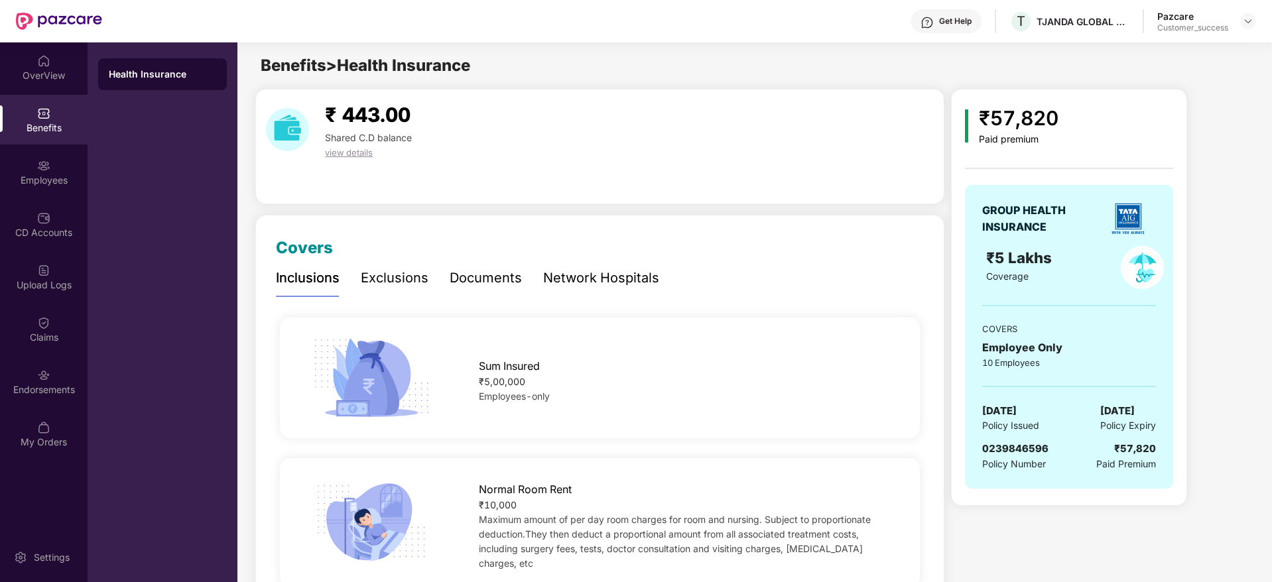
click at [1028, 448] on span "0239846596" at bounding box center [1015, 448] width 66 height 13
copy span "0239846596"
click at [1095, 20] on div "TJANDA GLOBAL ONLINE PRIVATE LIMITED" at bounding box center [1082, 21] width 93 height 13
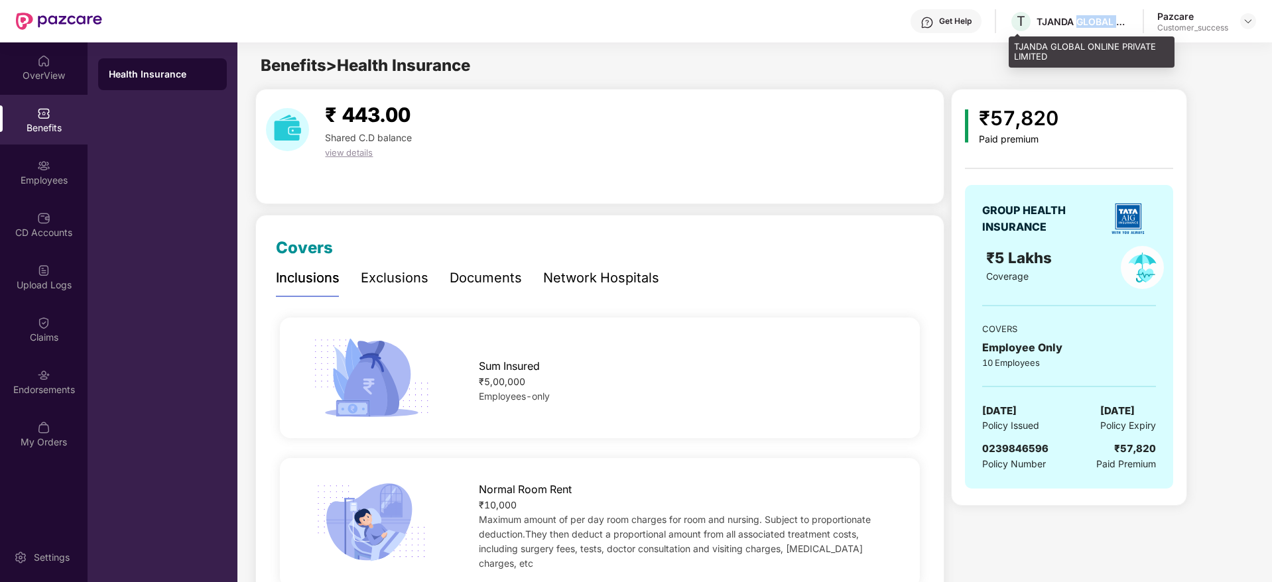
click at [1095, 20] on div "TJANDA GLOBAL ONLINE PRIVATE LIMITED" at bounding box center [1082, 21] width 93 height 13
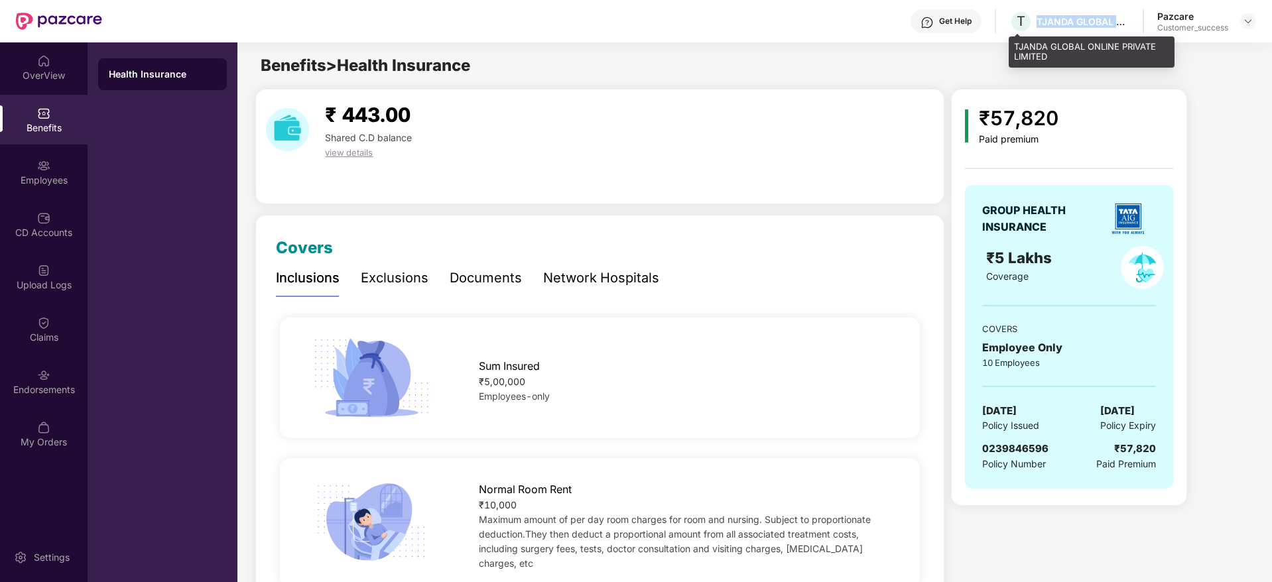
click at [1095, 20] on div "TJANDA GLOBAL ONLINE PRIVATE LIMITED" at bounding box center [1082, 21] width 93 height 13
copy div "TJANDA GLOBAL ONLINE PRIVATE LIMITED"
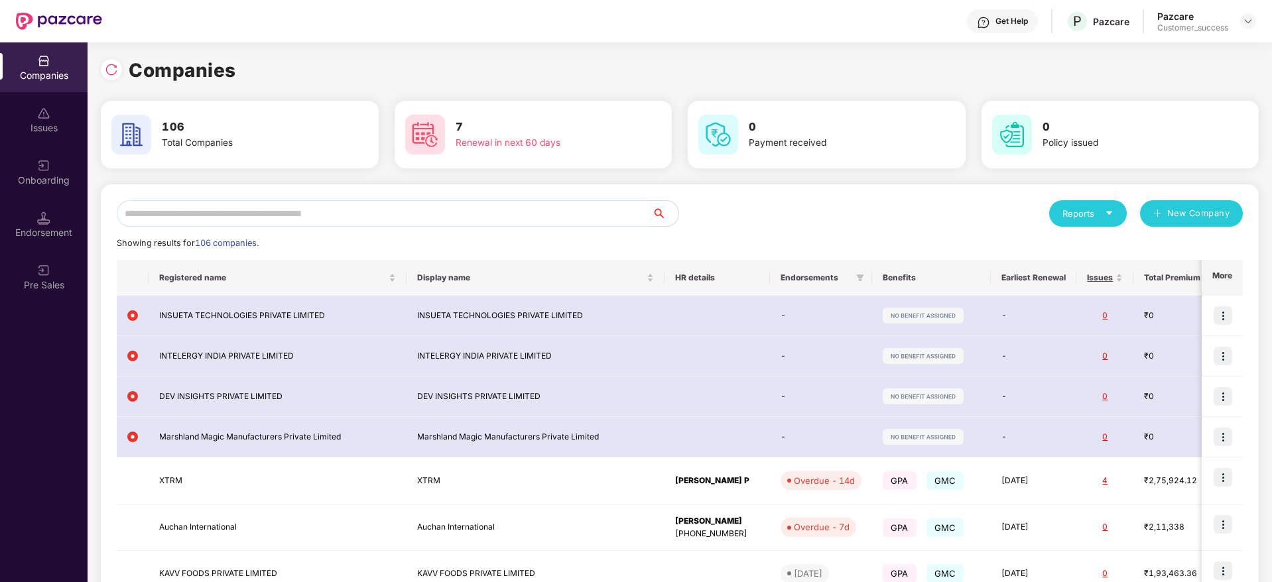
click at [58, 176] on div "Onboarding" at bounding box center [44, 180] width 88 height 13
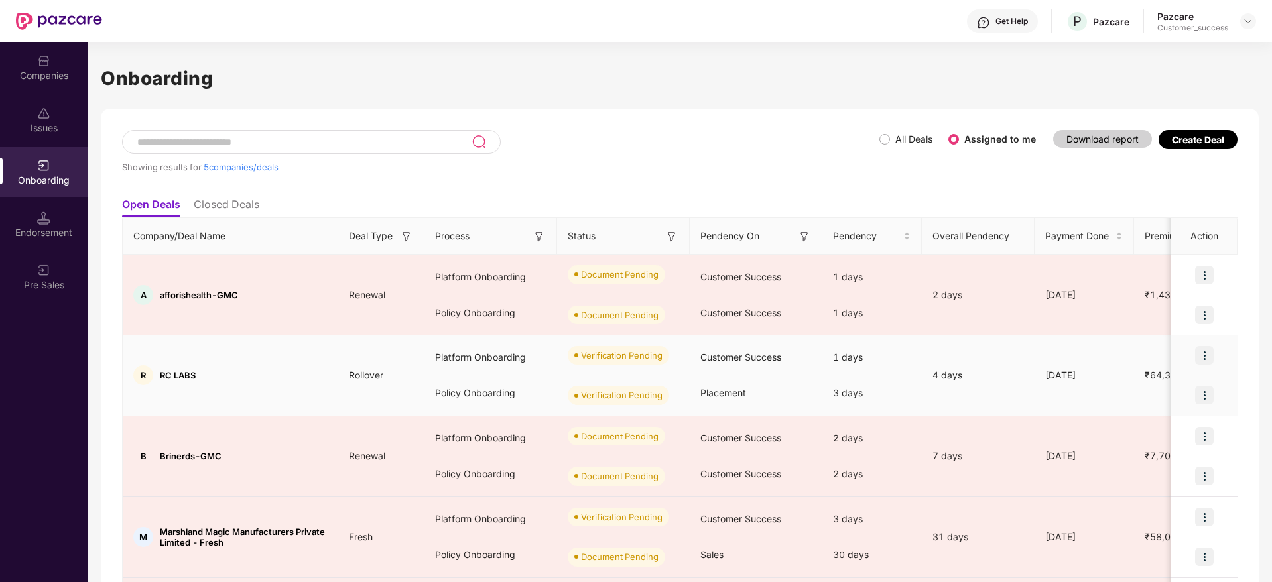
scroll to position [93, 0]
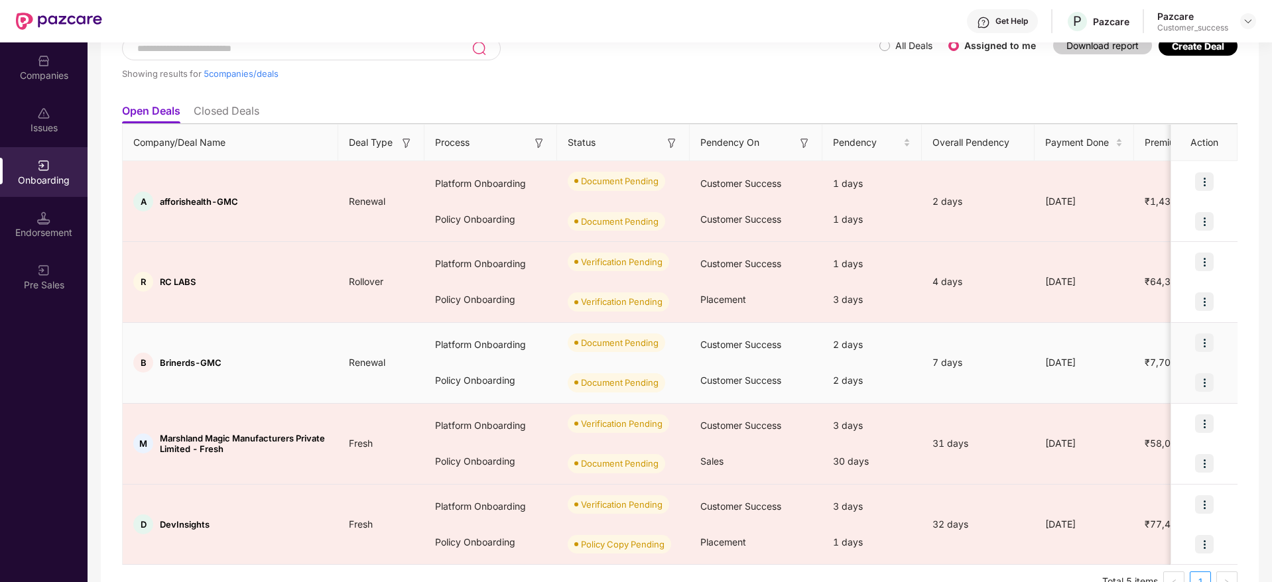
click at [1205, 341] on img at bounding box center [1204, 342] width 19 height 19
click at [1160, 382] on span "Upload Documents" at bounding box center [1141, 377] width 109 height 15
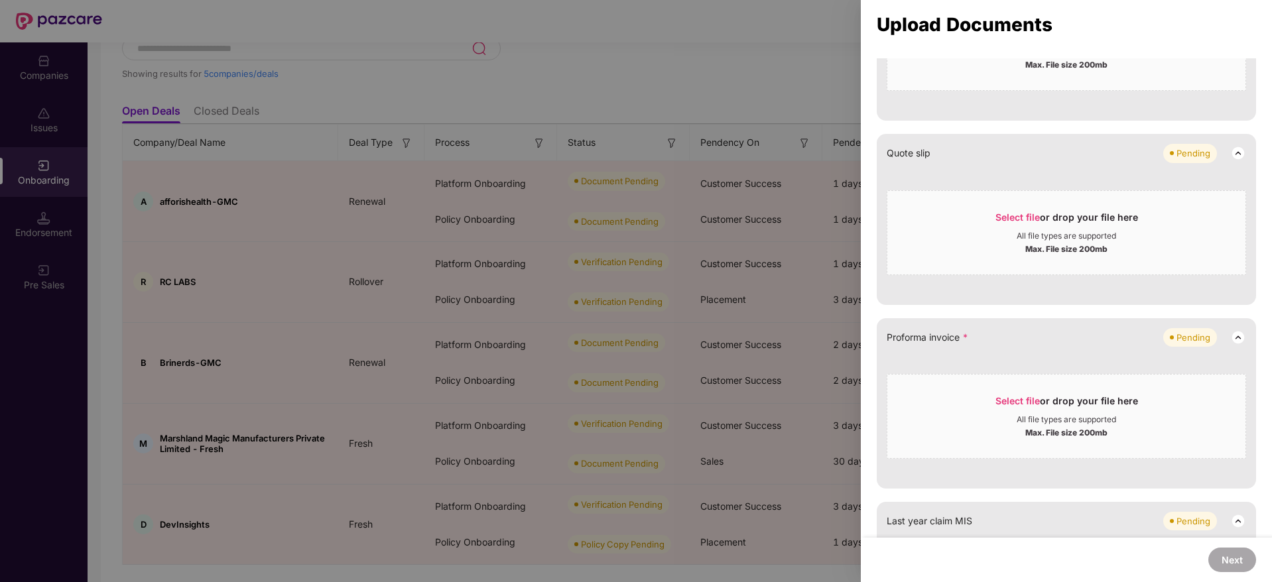
scroll to position [906, 0]
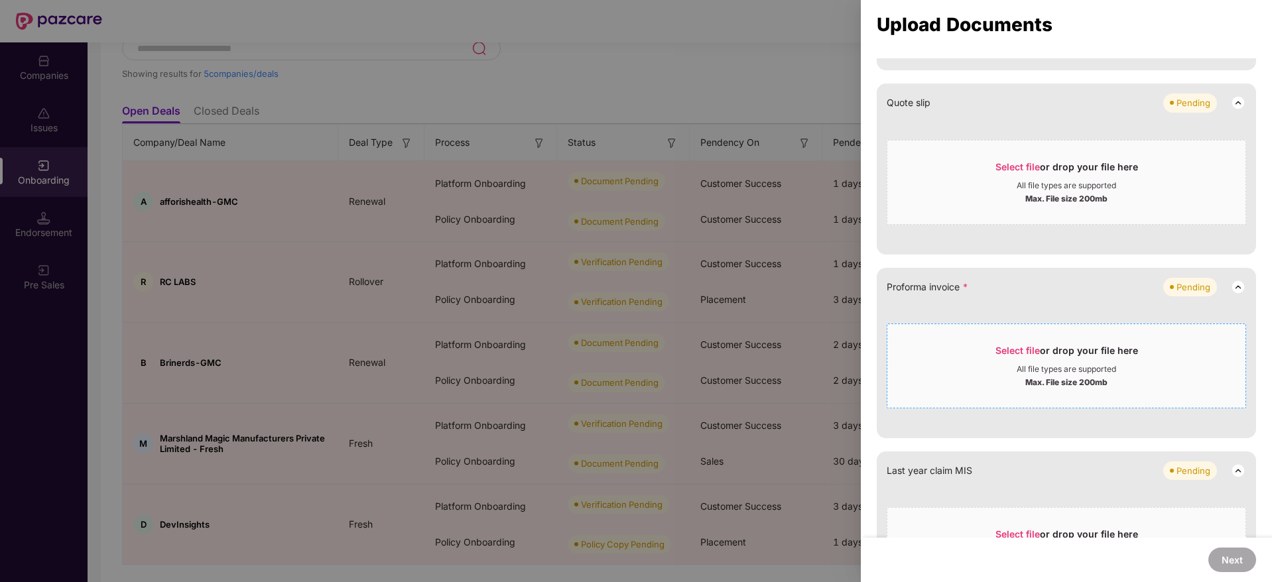
click at [1021, 357] on div "Select file or drop your file here" at bounding box center [1066, 354] width 143 height 20
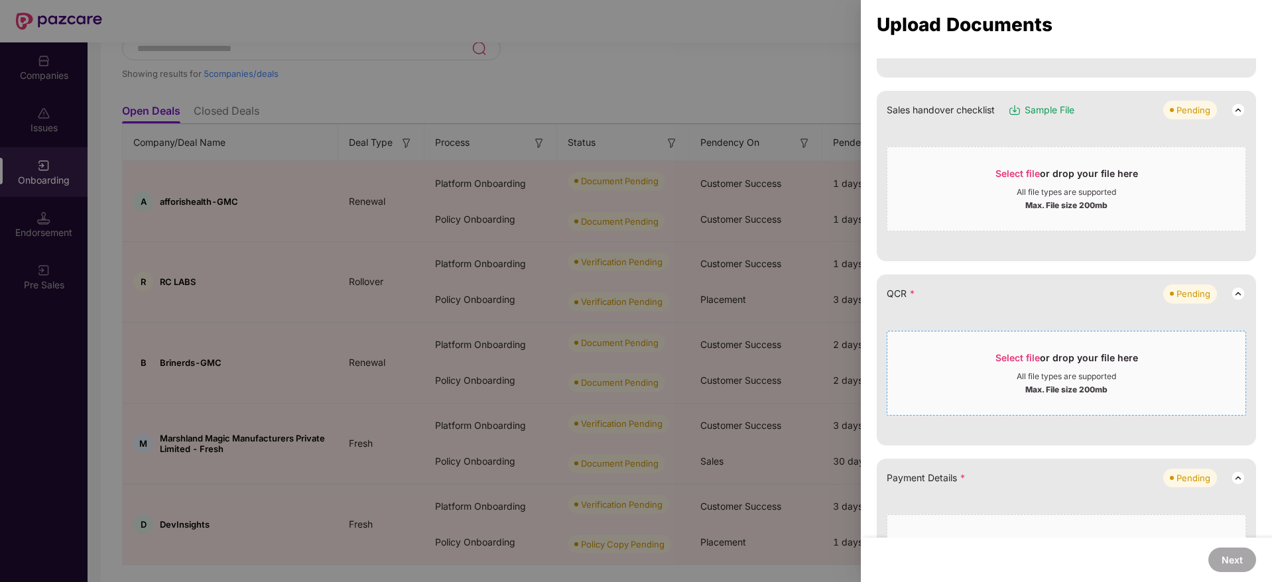
scroll to position [348, 0]
click at [1008, 359] on span "Select file" at bounding box center [1017, 356] width 44 height 11
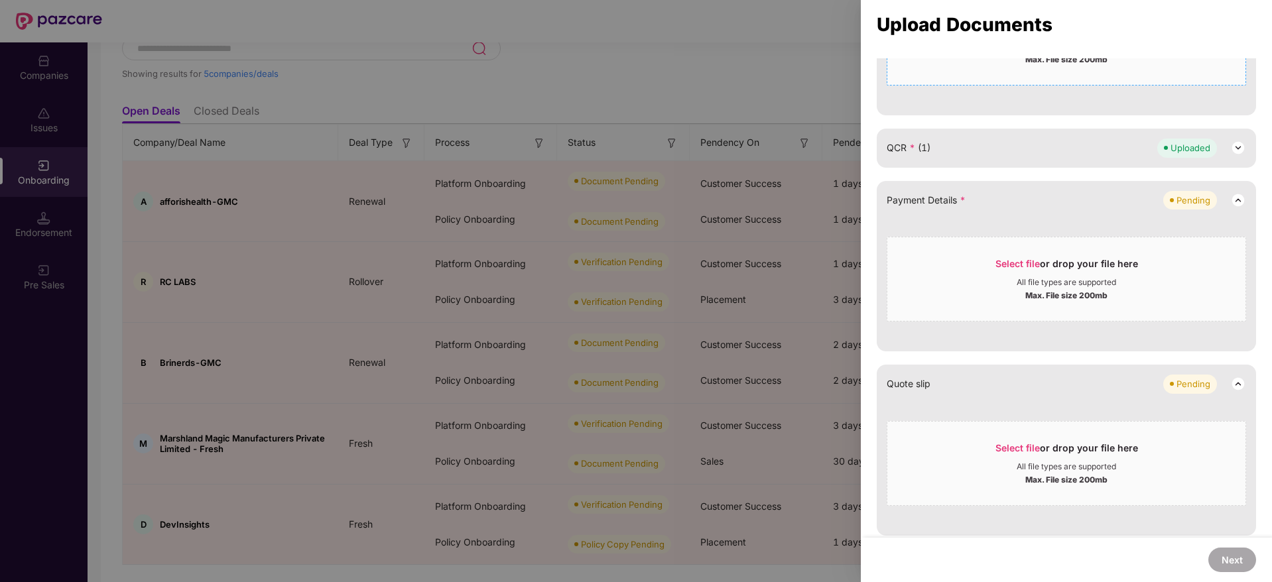
scroll to position [494, 0]
click at [1009, 263] on span "Select file" at bounding box center [1017, 262] width 44 height 11
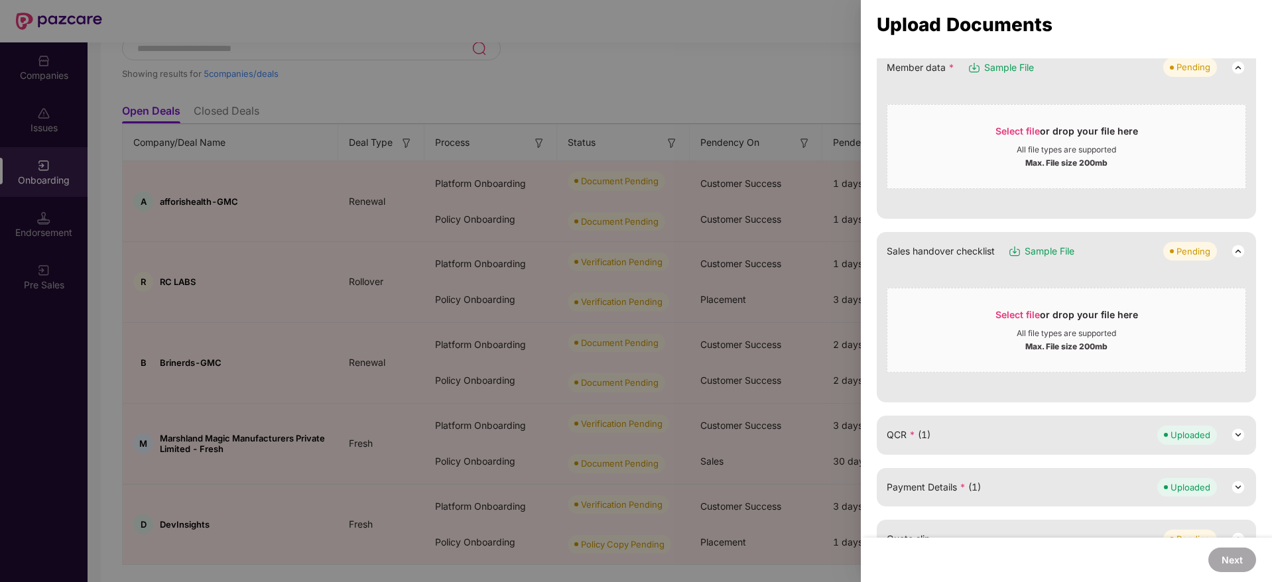
scroll to position [211, 0]
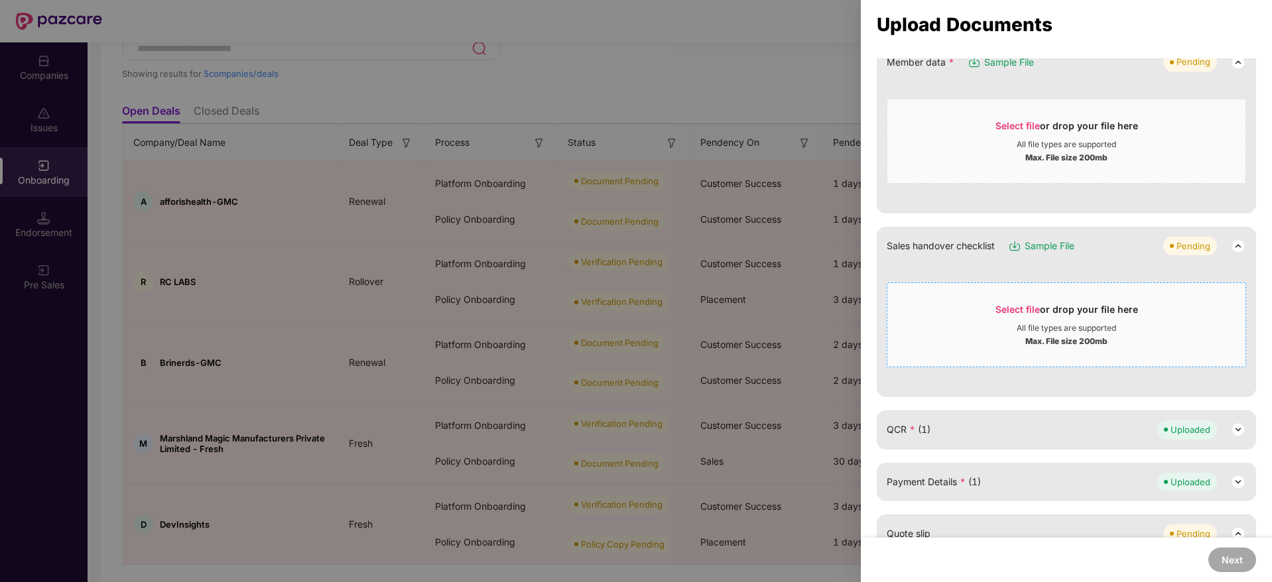
click at [1015, 320] on div "Select file or drop your file here" at bounding box center [1066, 313] width 143 height 20
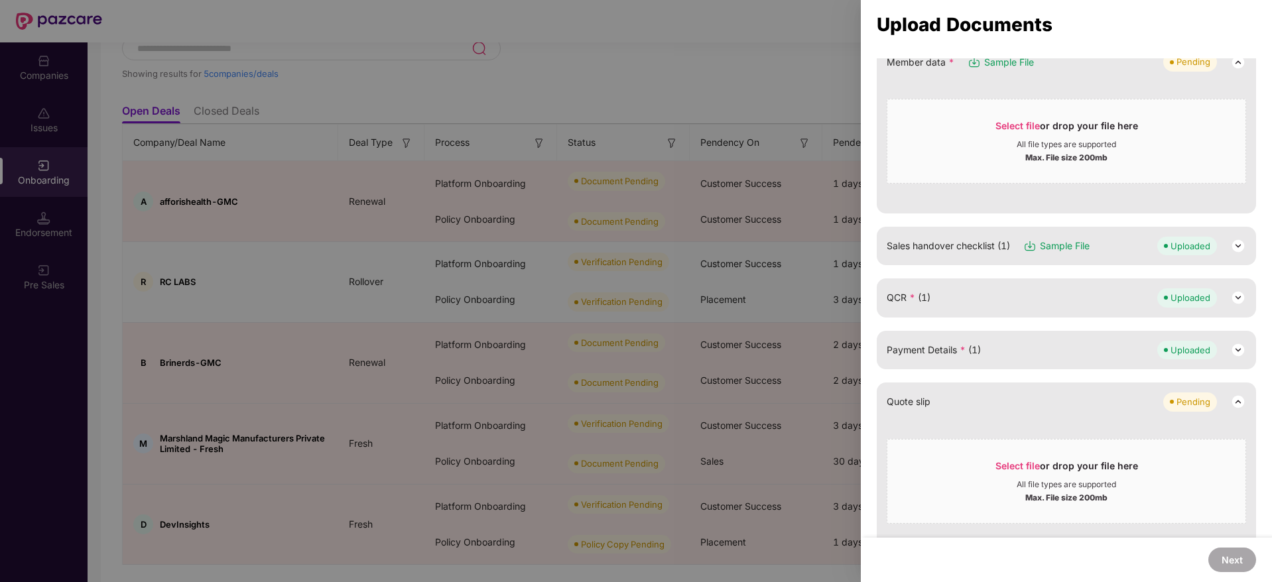
drag, startPoint x: 442, startPoint y: 322, endPoint x: 432, endPoint y: 312, distance: 14.1
click at [432, 312] on div at bounding box center [636, 291] width 1272 height 582
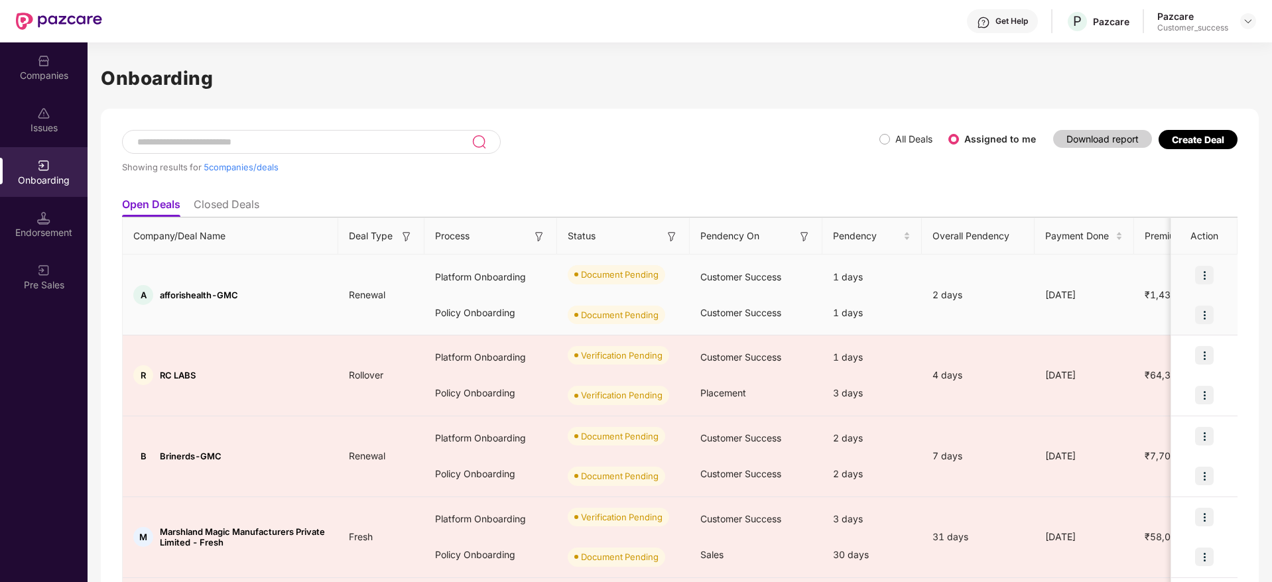
scroll to position [125, 0]
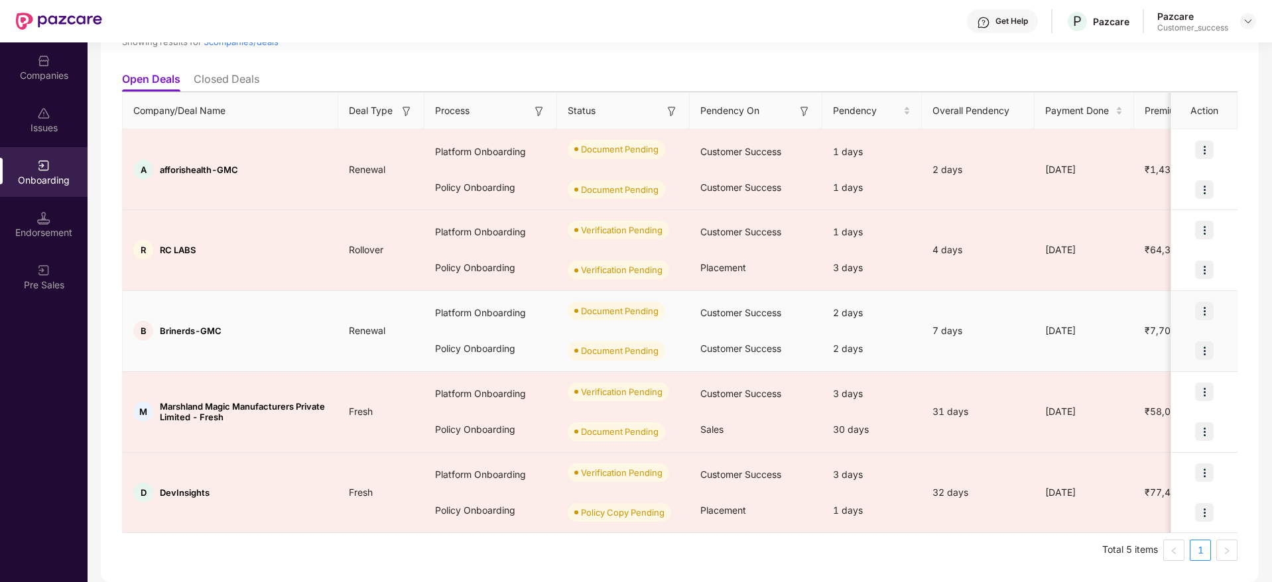
click at [1205, 316] on img at bounding box center [1204, 311] width 19 height 19
click at [1181, 345] on span "Upload Documents" at bounding box center [1141, 345] width 109 height 15
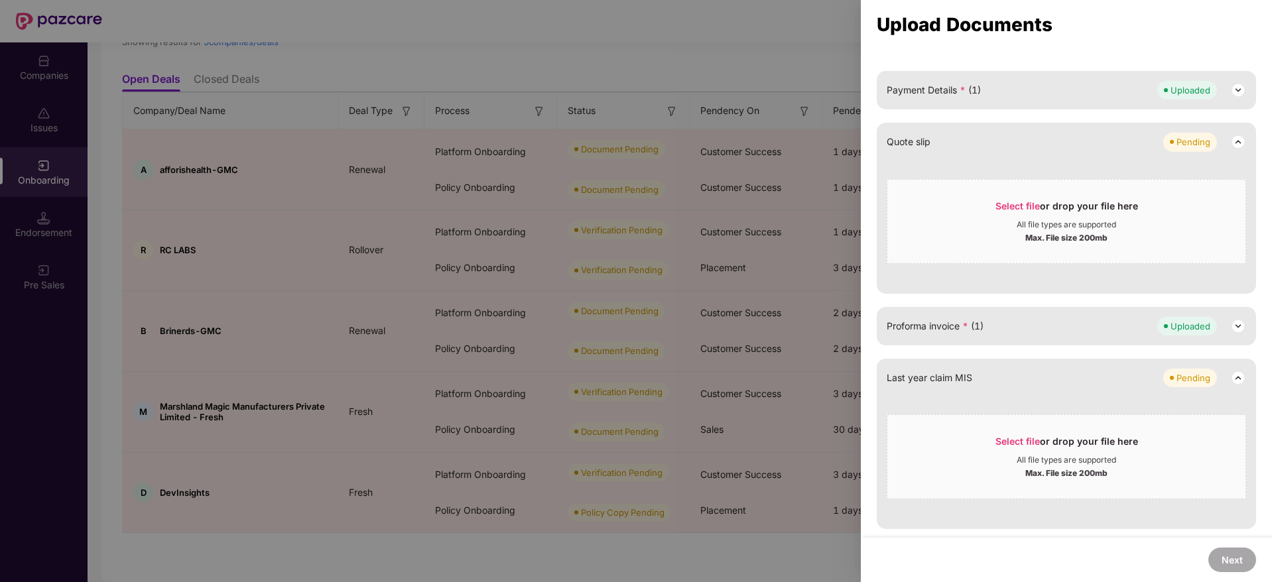
scroll to position [356, 0]
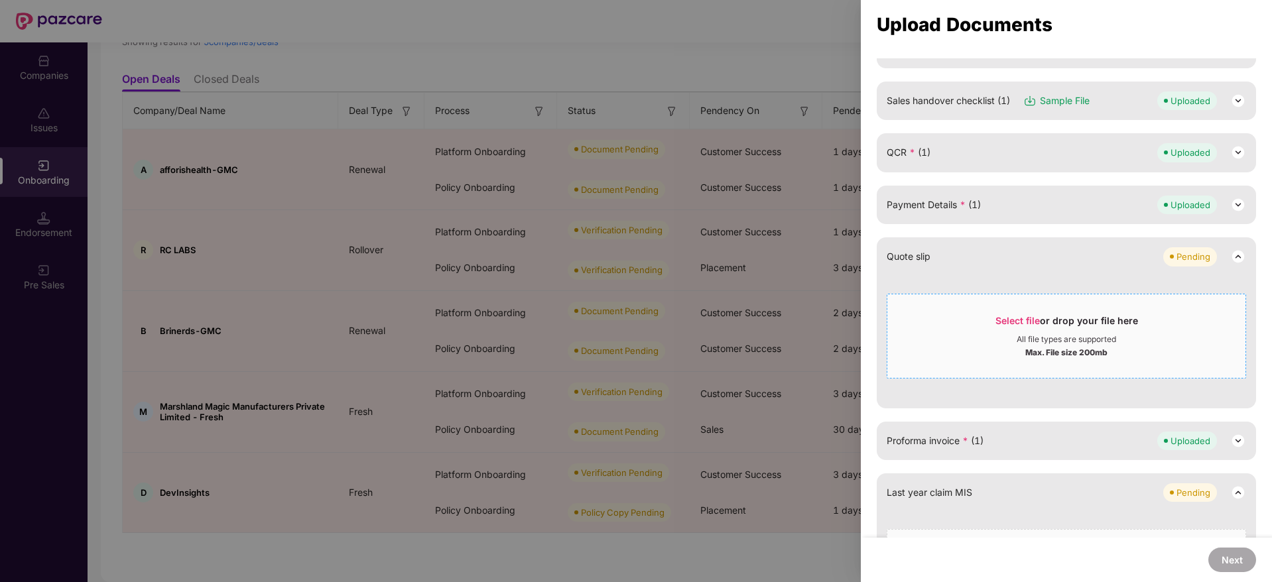
click at [1010, 320] on span "Select file" at bounding box center [1017, 320] width 44 height 11
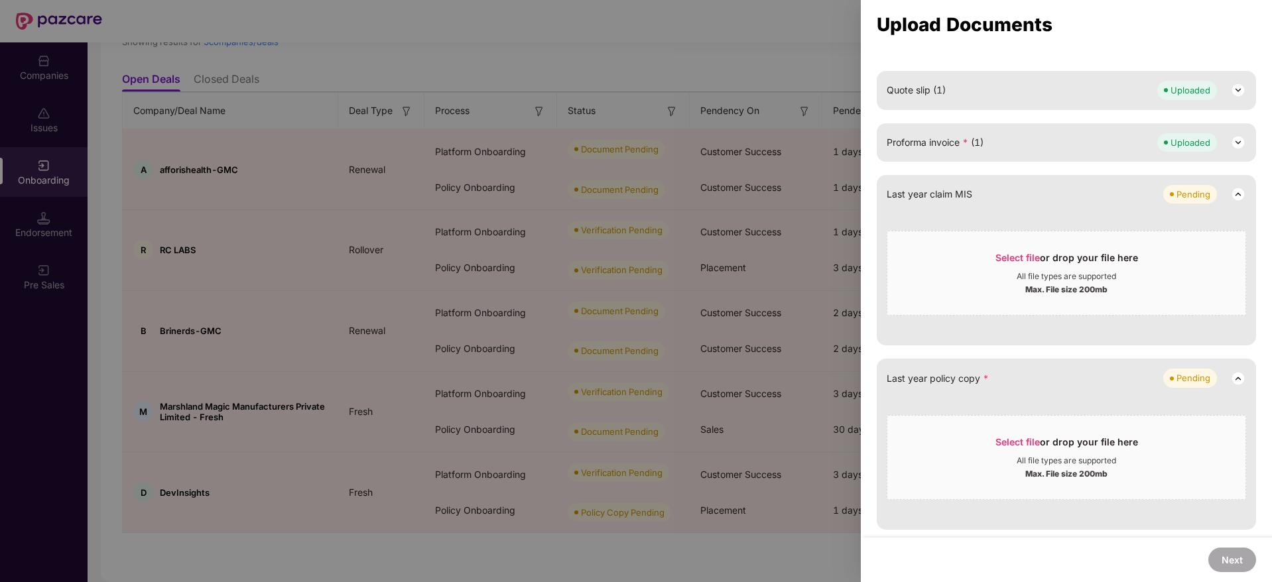
scroll to position [425, 0]
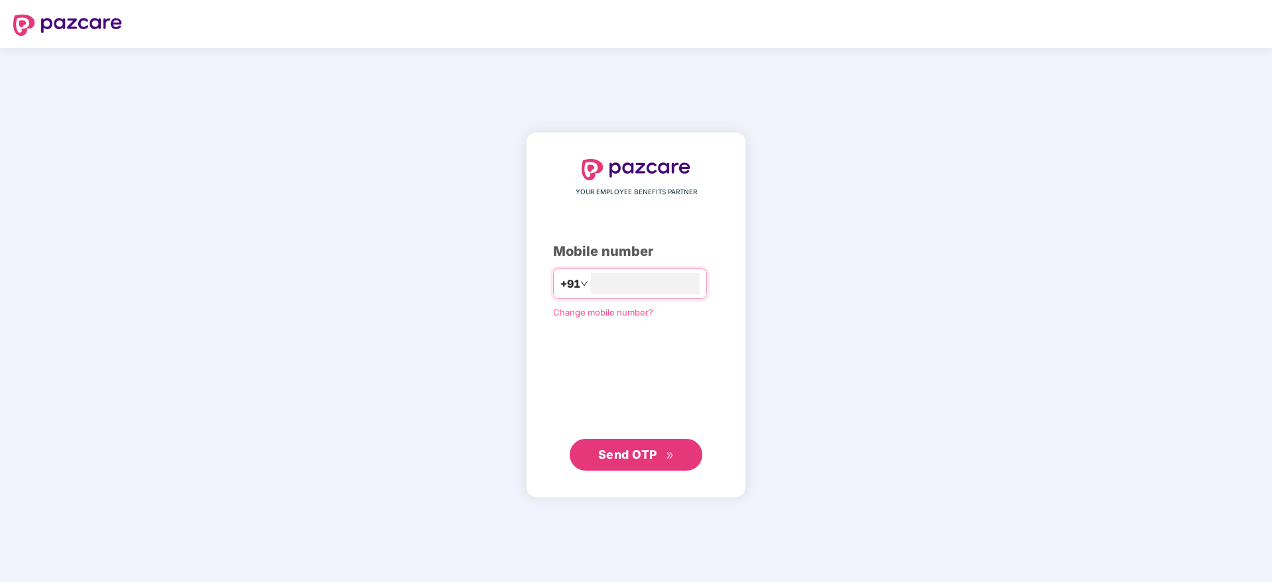
type input "**********"
click at [652, 446] on span "Send OTP" at bounding box center [636, 454] width 76 height 19
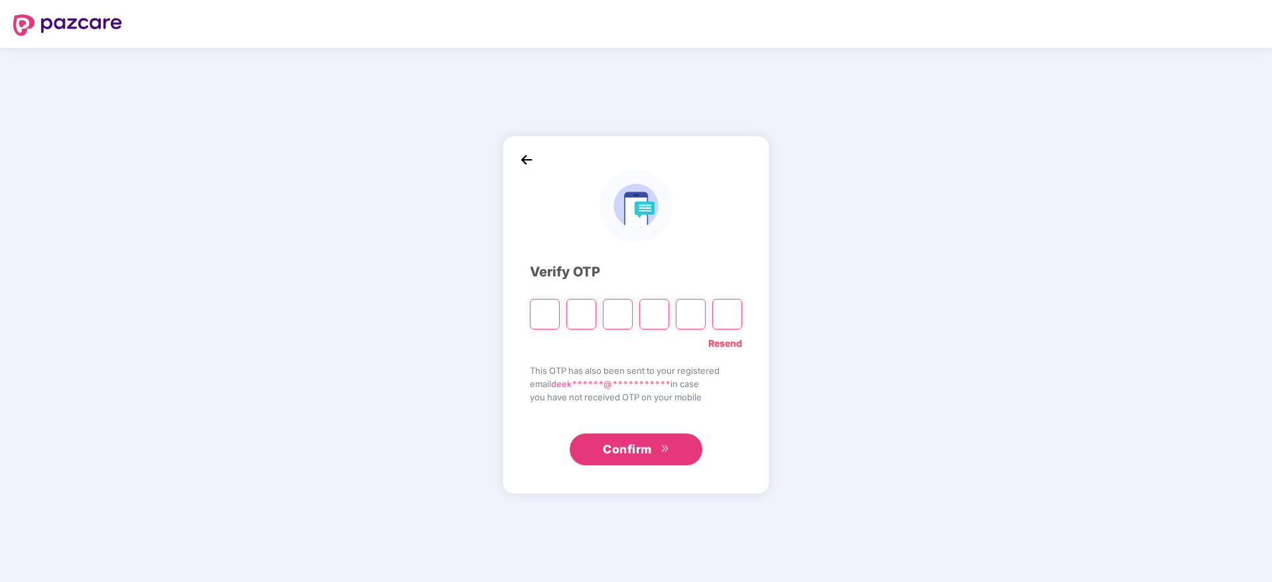
type input "*"
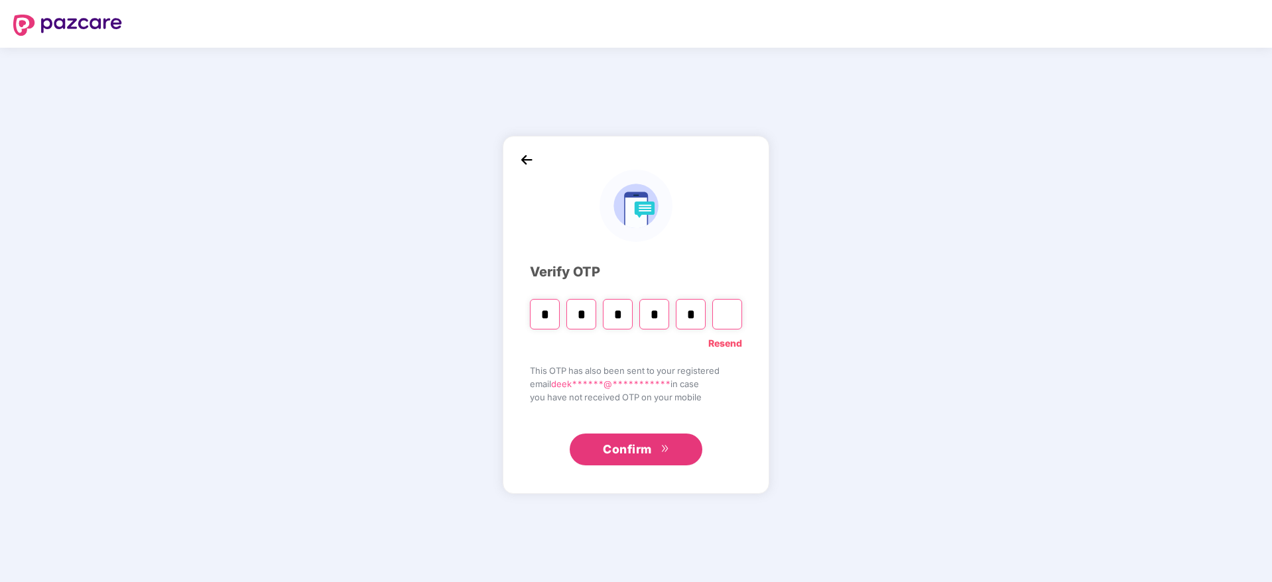
type input "*"
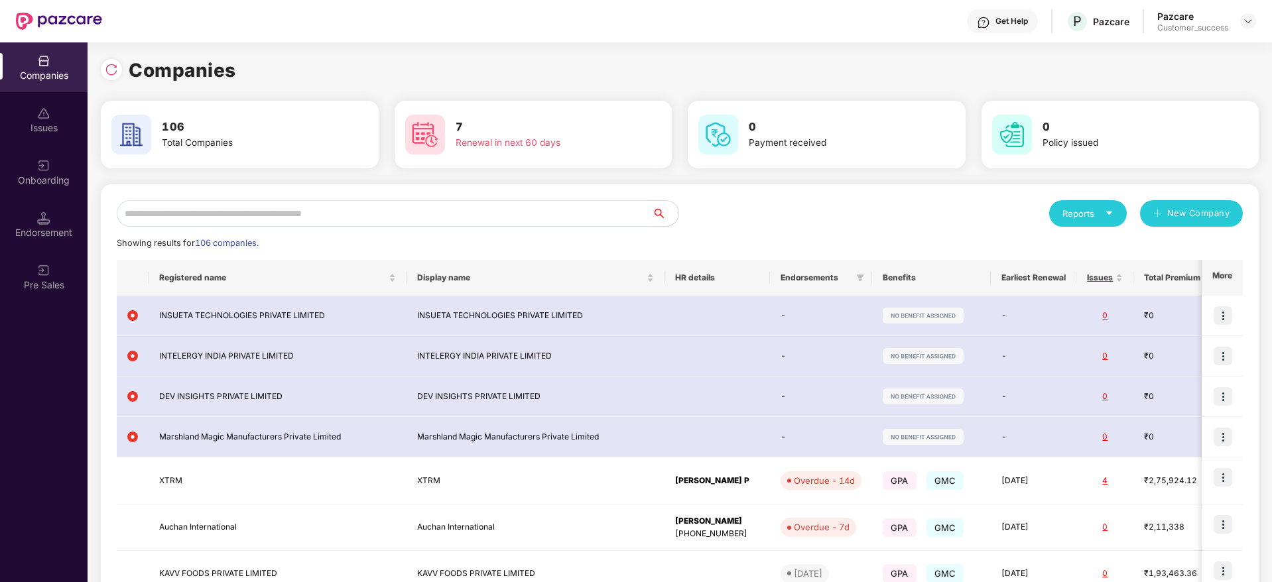
click at [217, 209] on input "text" at bounding box center [384, 213] width 535 height 27
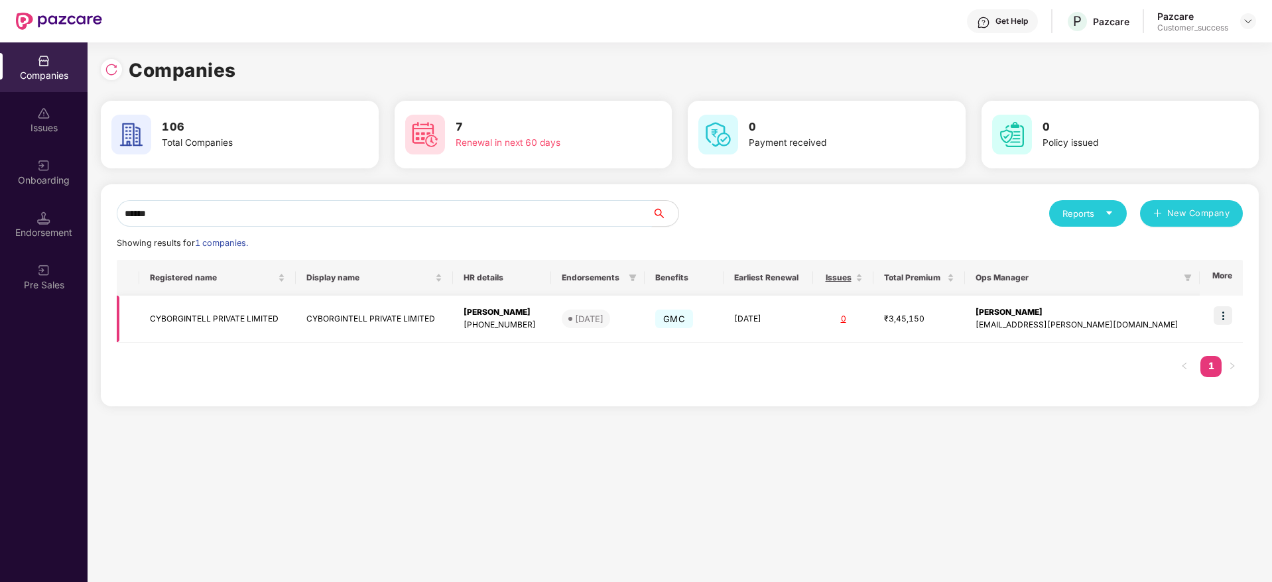
type input "******"
click at [1226, 319] on img at bounding box center [1222, 315] width 19 height 19
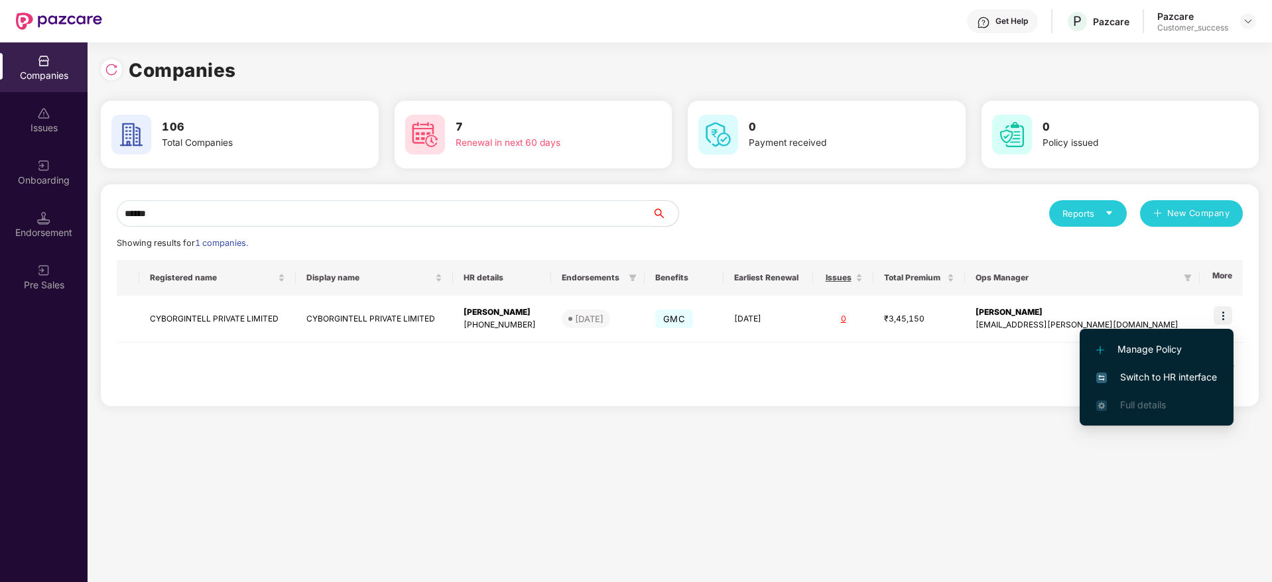
click at [1164, 375] on span "Switch to HR interface" at bounding box center [1156, 377] width 121 height 15
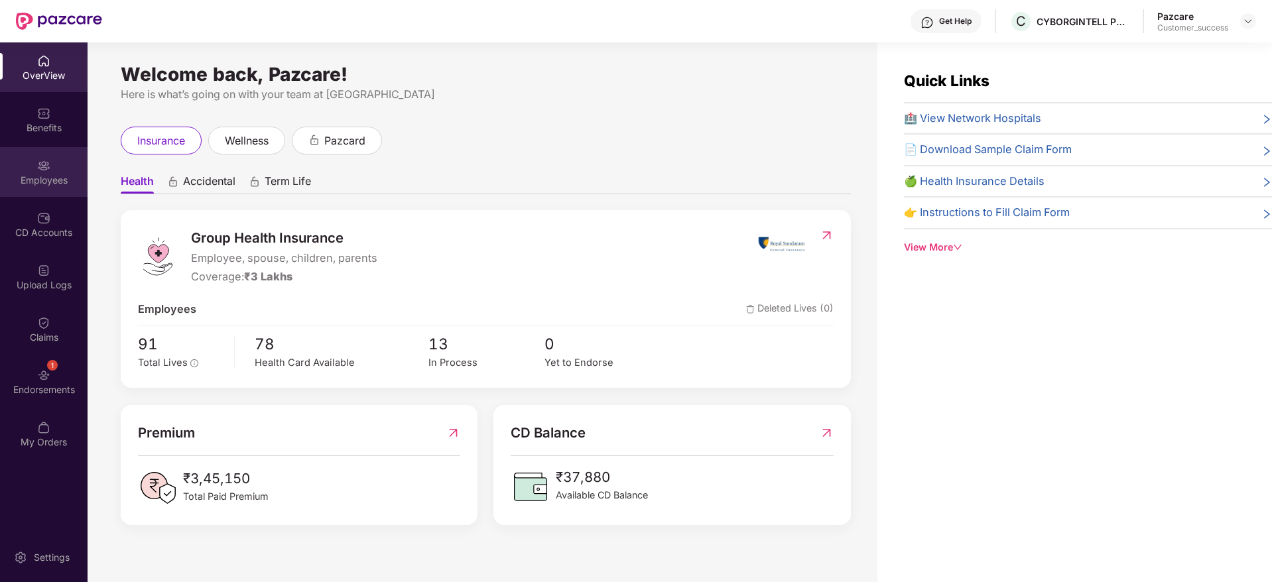
click at [44, 174] on div "Employees" at bounding box center [44, 180] width 88 height 13
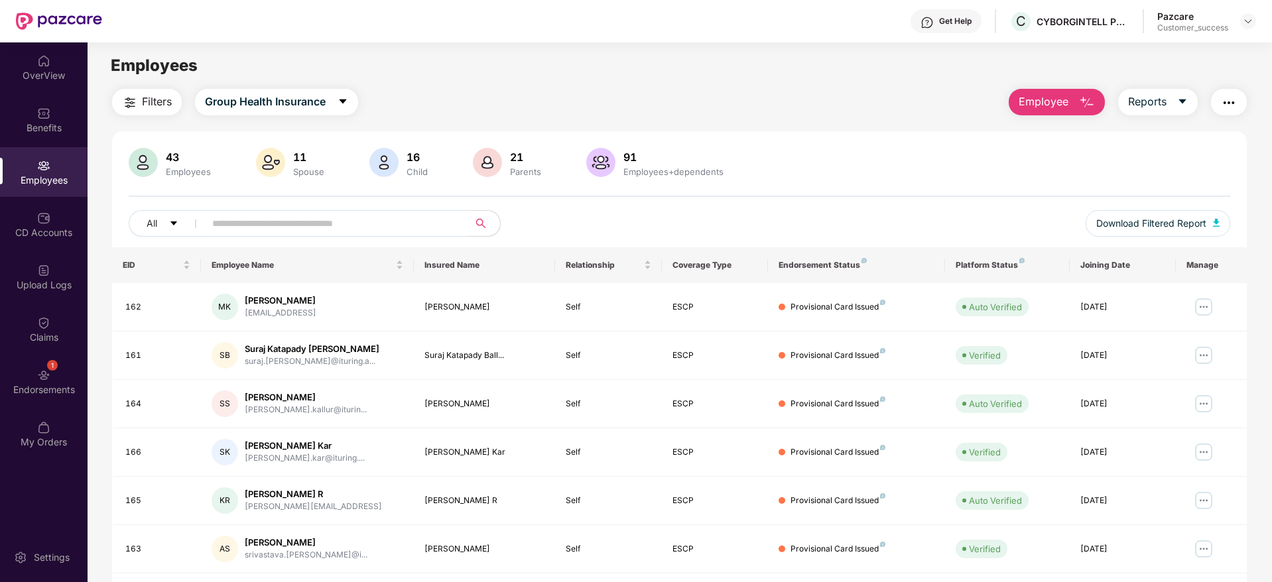
click at [237, 231] on input "text" at bounding box center [331, 223] width 238 height 20
click at [54, 370] on div "1 Endorsements" at bounding box center [44, 382] width 88 height 50
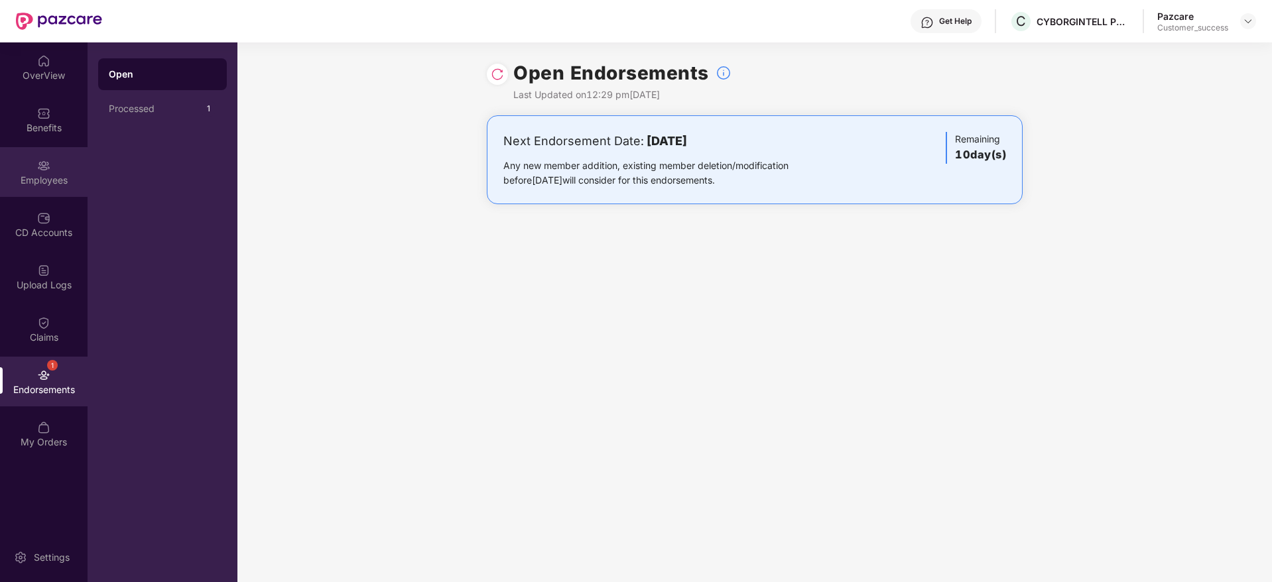
click at [47, 190] on div "Employees" at bounding box center [44, 172] width 88 height 50
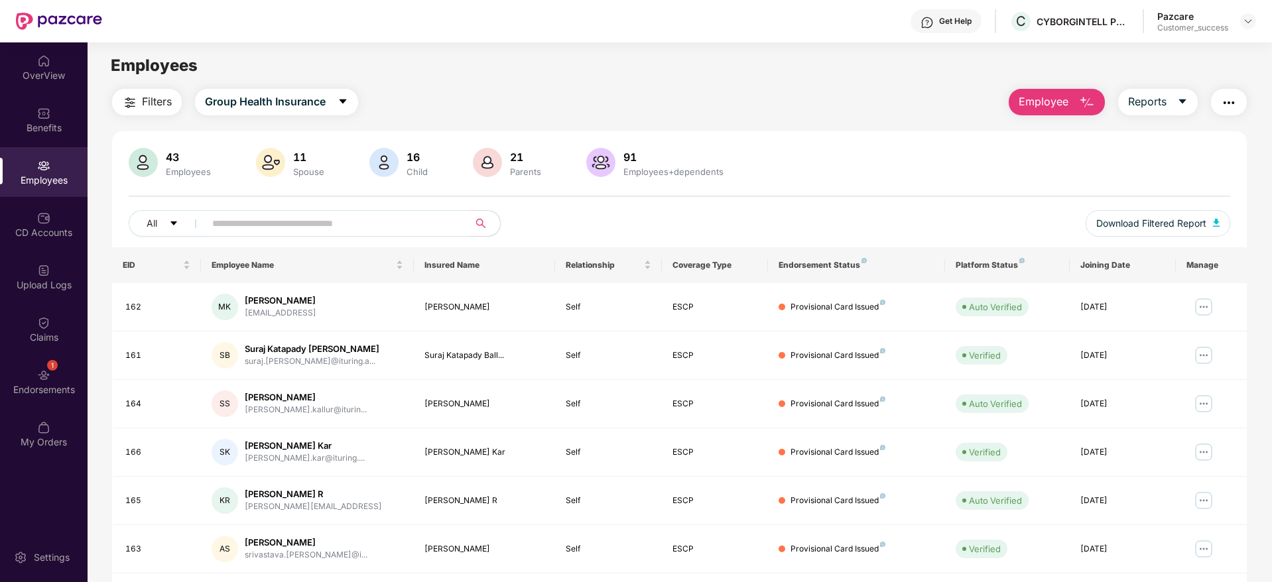
click at [202, 223] on span at bounding box center [332, 223] width 272 height 27
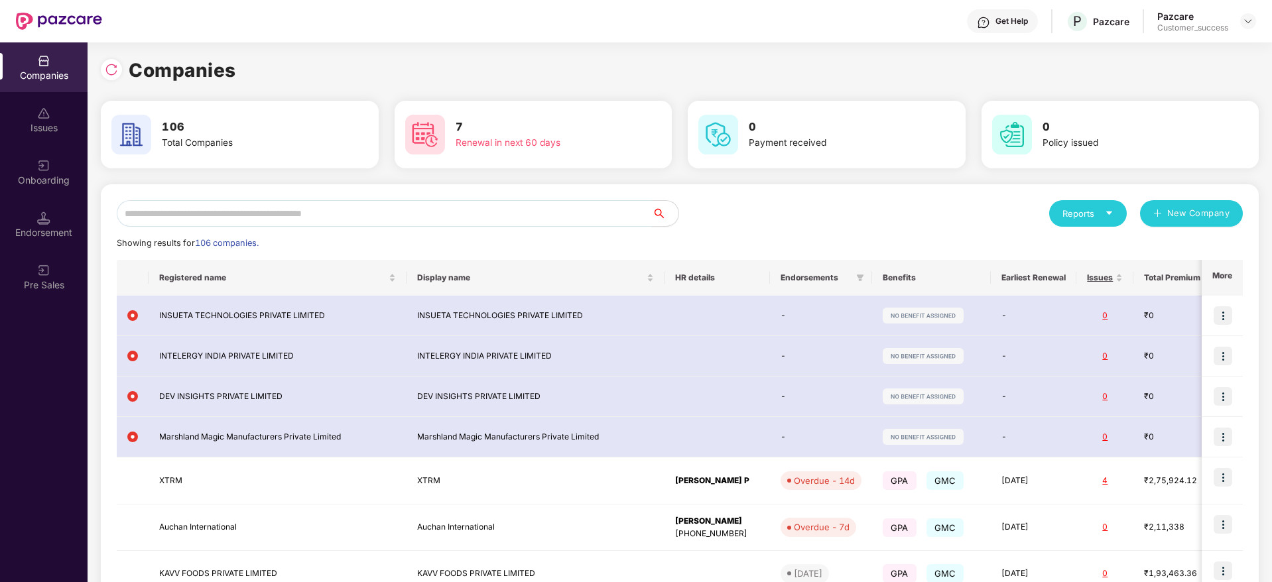
click at [282, 211] on input "text" at bounding box center [384, 213] width 535 height 27
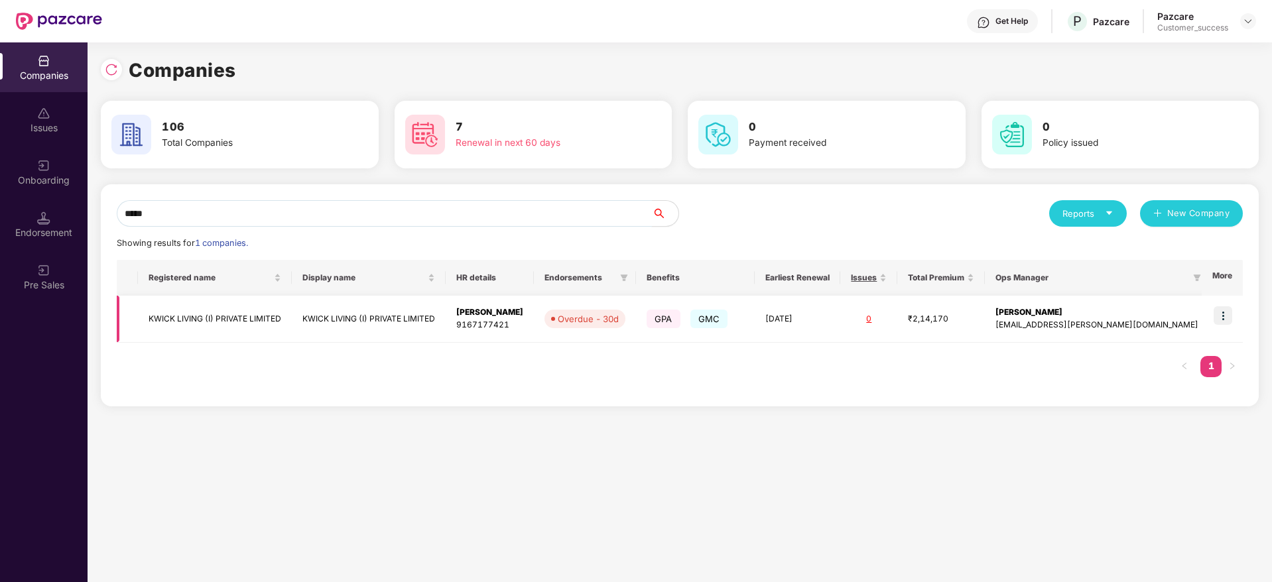
type input "*****"
click at [1225, 306] on img at bounding box center [1222, 315] width 19 height 19
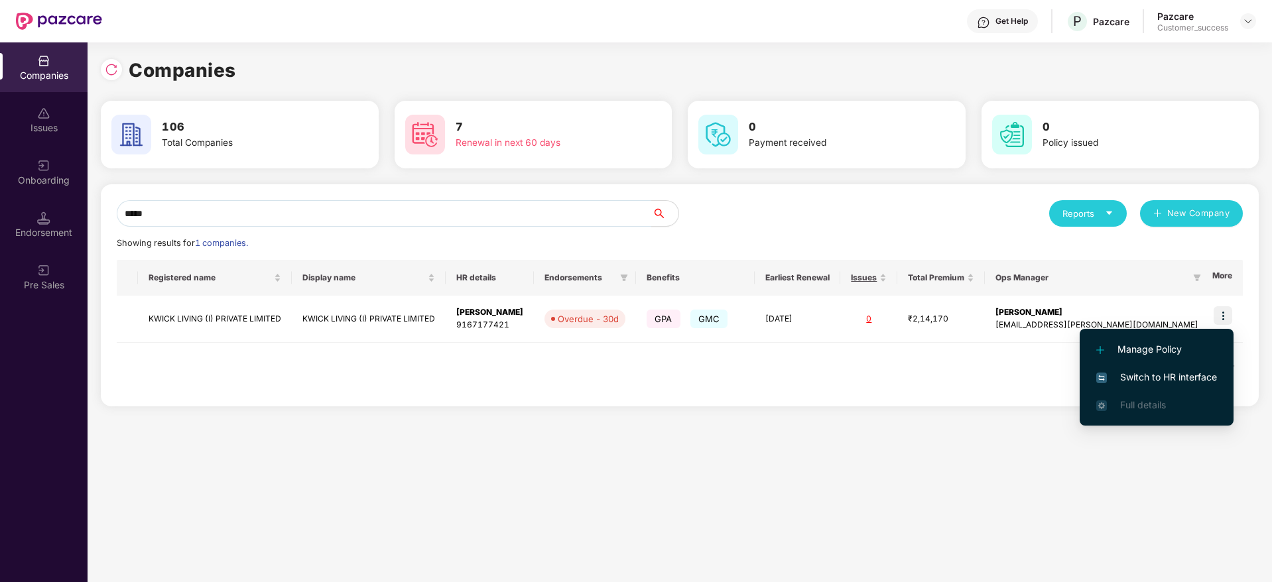
click at [1141, 377] on span "Switch to HR interface" at bounding box center [1156, 377] width 121 height 15
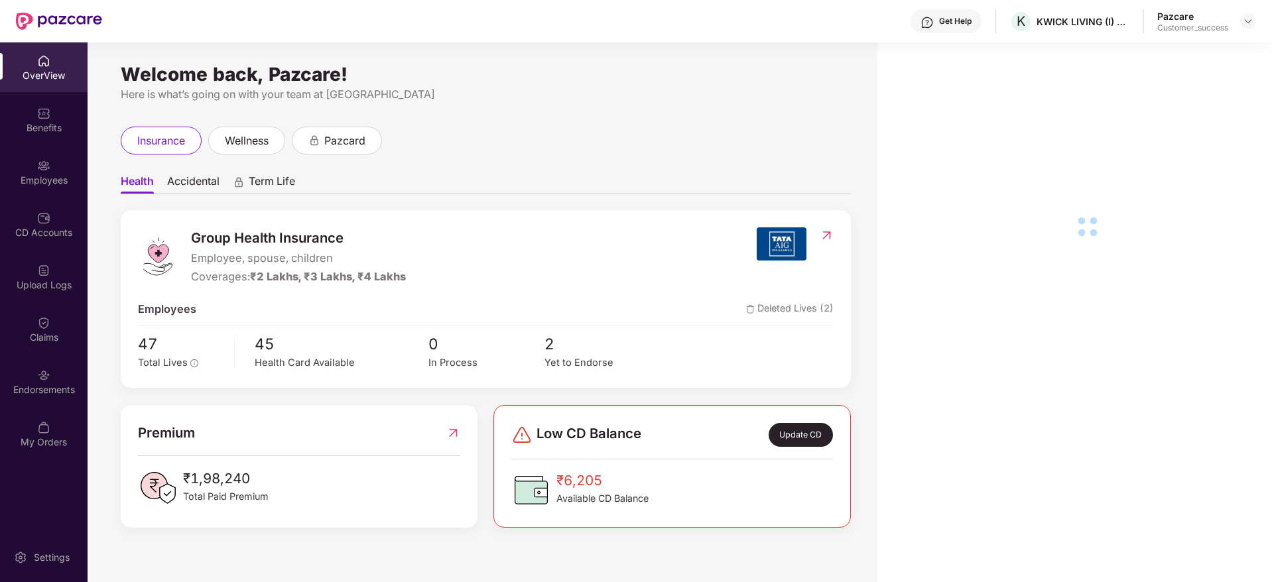
click at [58, 174] on div "Employees" at bounding box center [44, 180] width 88 height 13
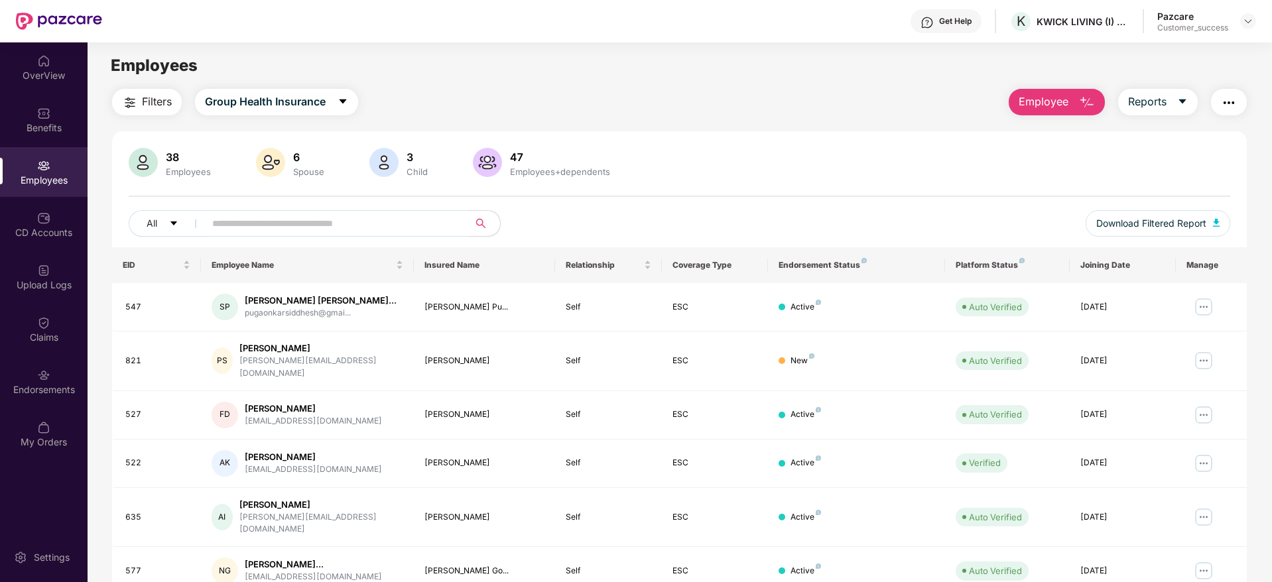
click at [284, 223] on input "text" at bounding box center [331, 223] width 238 height 20
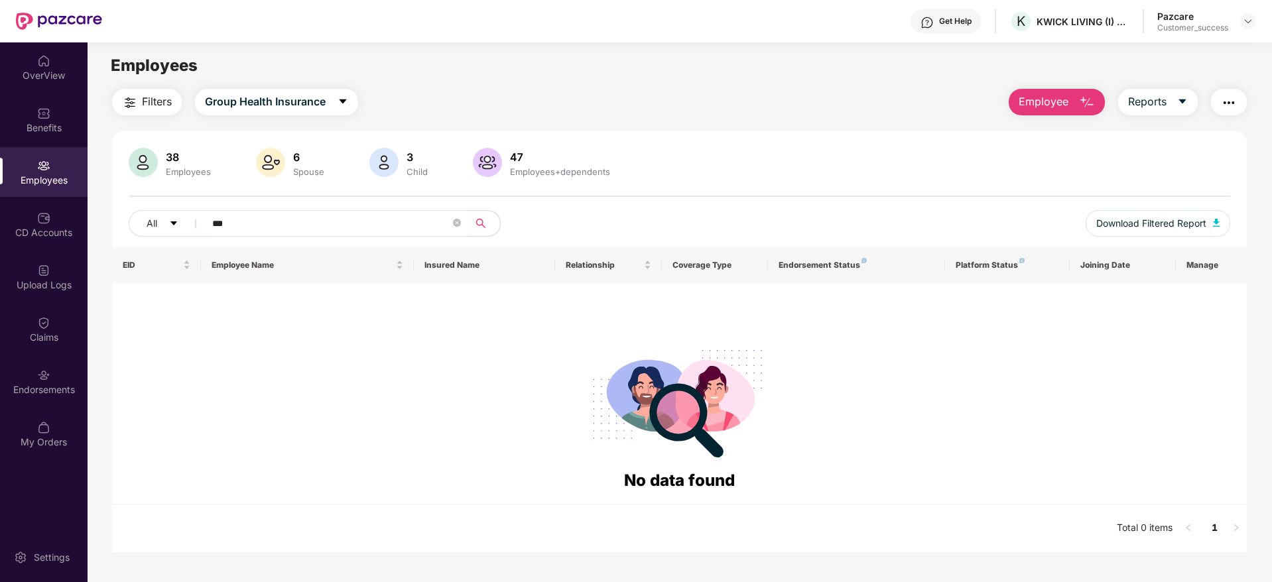
type input "***"
click at [46, 376] on img at bounding box center [43, 375] width 13 height 13
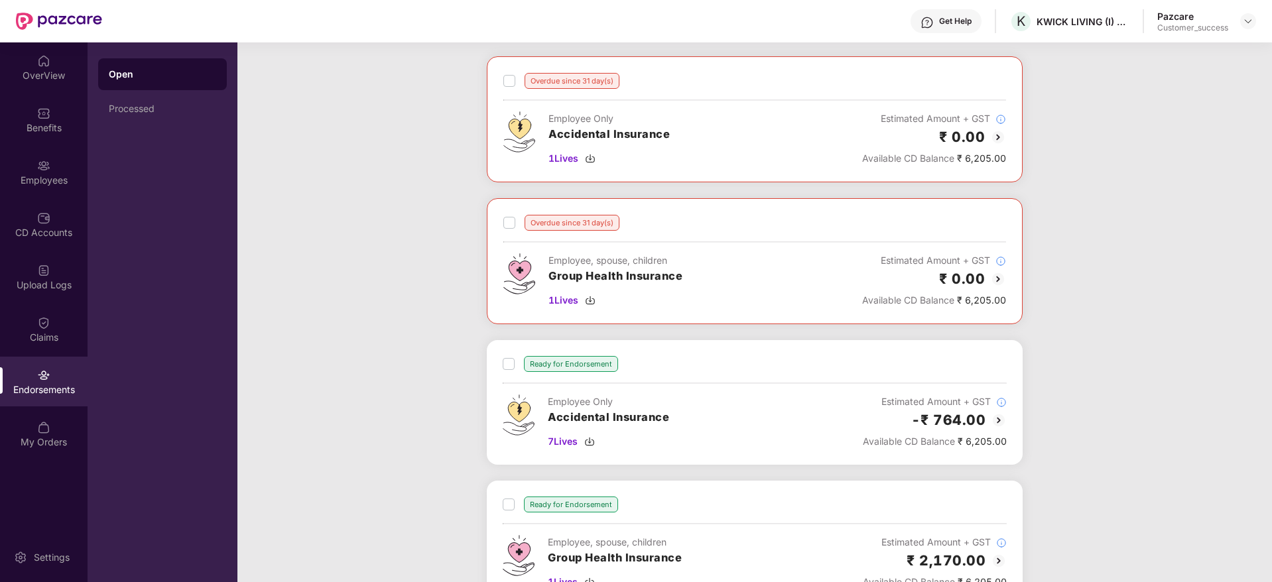
scroll to position [231, 0]
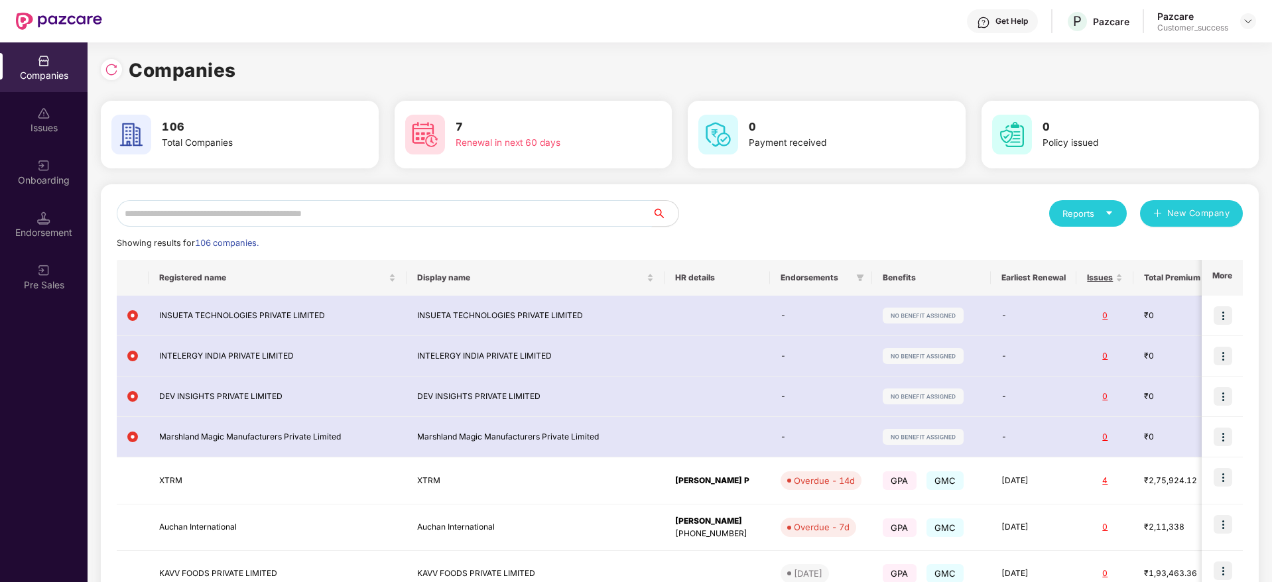
click at [179, 211] on input "text" at bounding box center [384, 213] width 535 height 27
click at [280, 208] on input "text" at bounding box center [384, 213] width 535 height 27
drag, startPoint x: 318, startPoint y: 227, endPoint x: 311, endPoint y: 209, distance: 19.1
click at [311, 209] on div "Reports New Company Showing results for 106 companies. Registered name Display …" at bounding box center [680, 492] width 1126 height 585
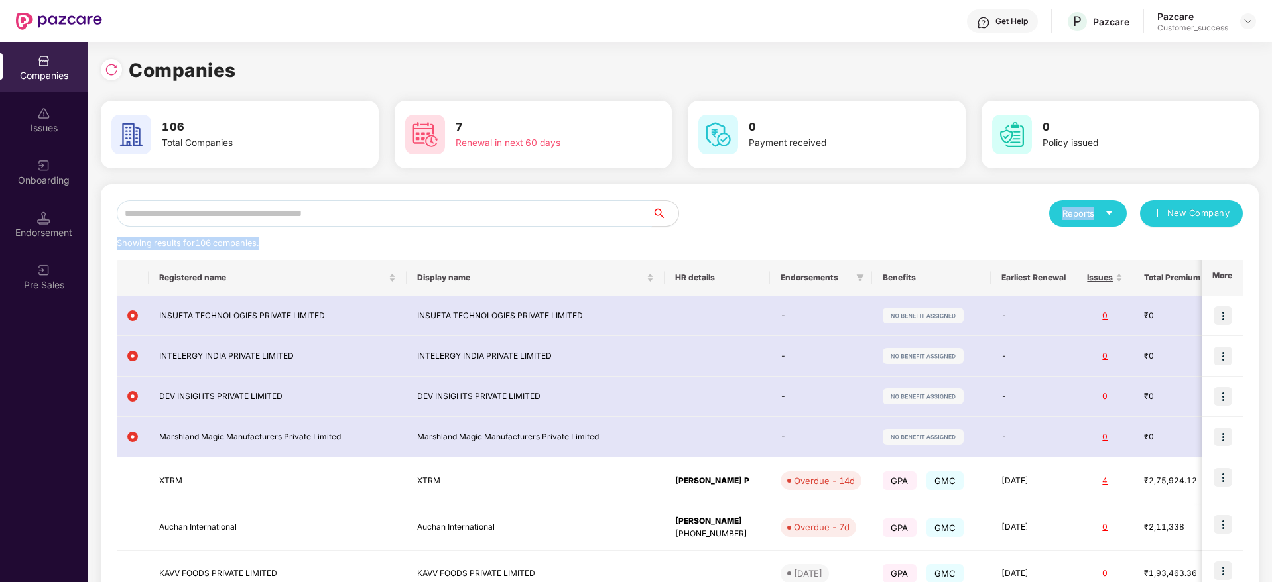
click at [311, 209] on input "text" at bounding box center [384, 213] width 535 height 27
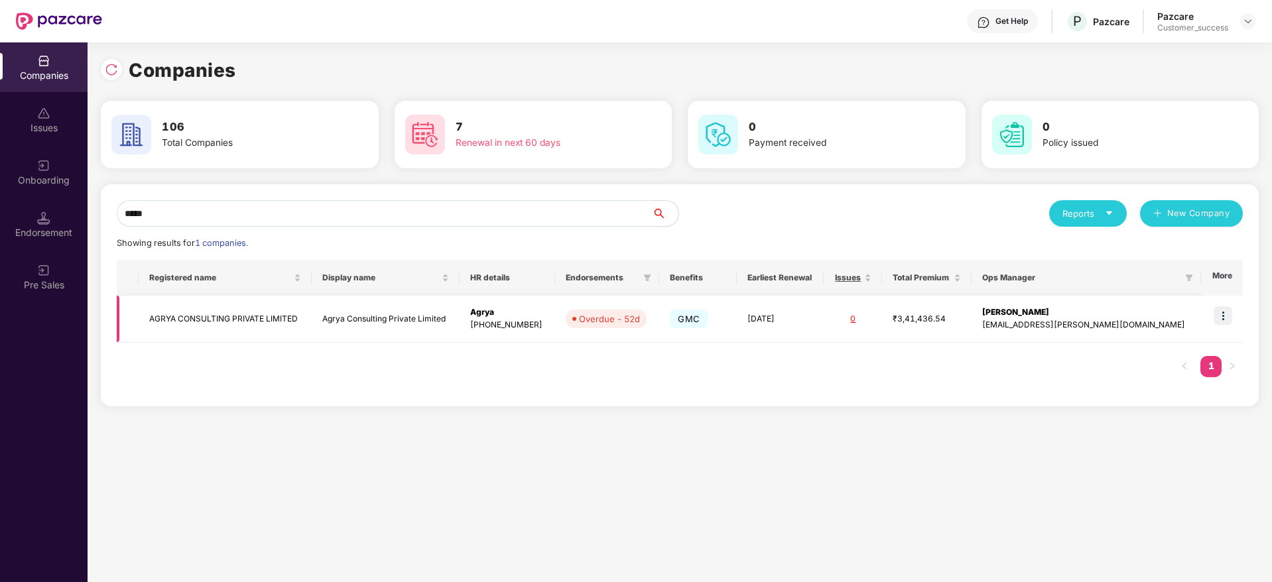
type input "*****"
click at [1220, 311] on img at bounding box center [1222, 315] width 19 height 19
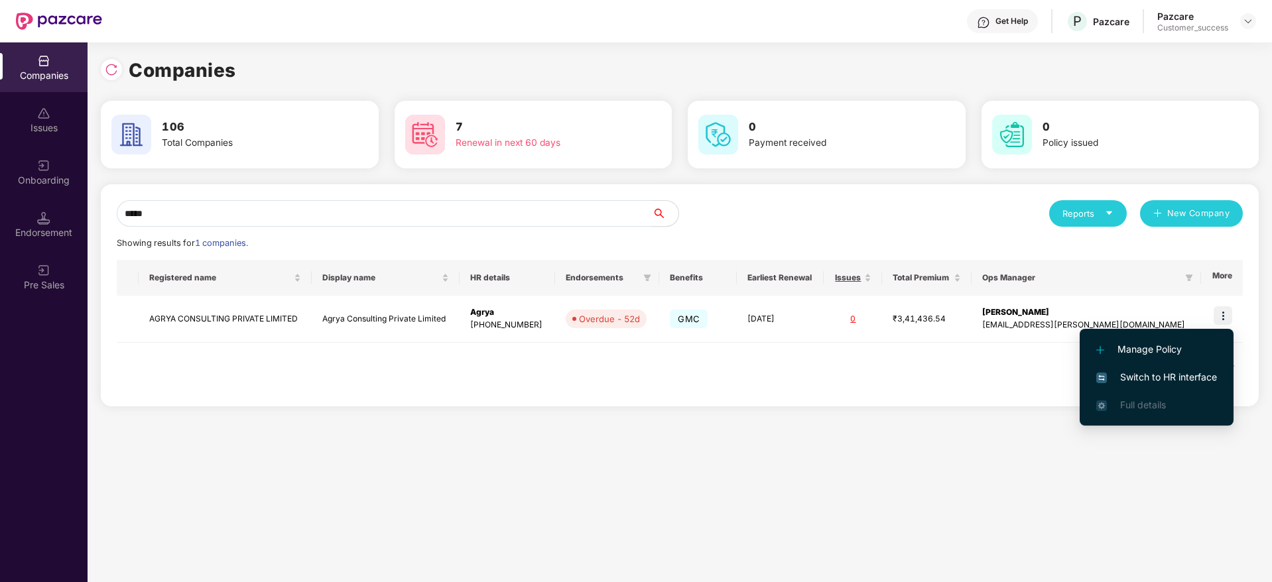
click at [1158, 376] on span "Switch to HR interface" at bounding box center [1156, 377] width 121 height 15
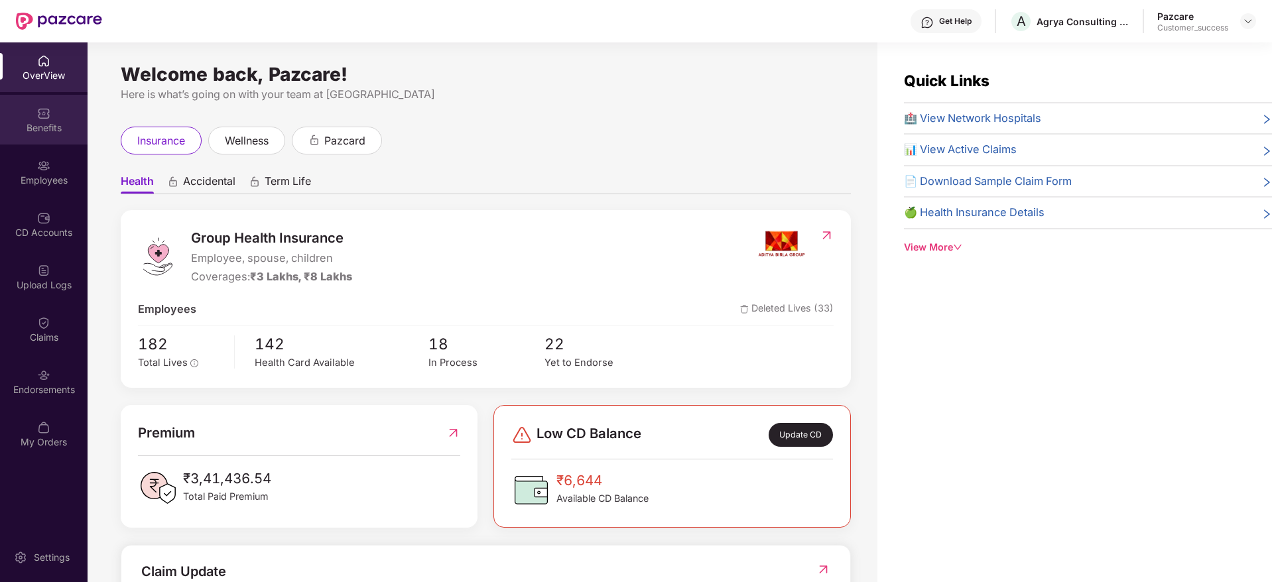
click at [57, 136] on div "Benefits" at bounding box center [44, 120] width 88 height 50
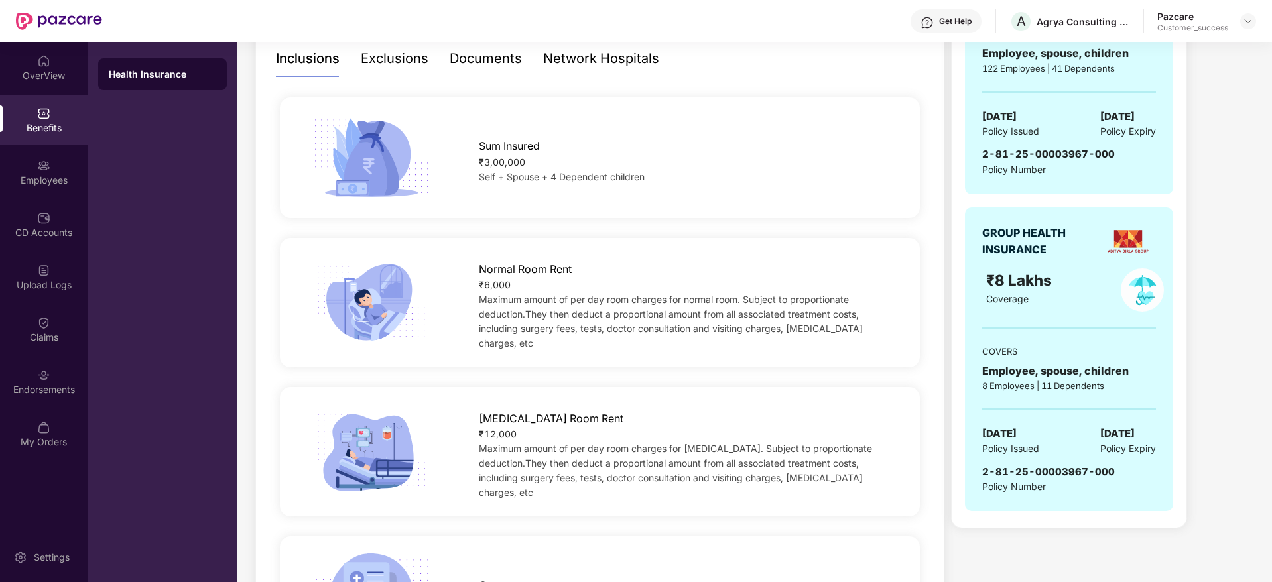
scroll to position [299, 0]
